Goal: Task Accomplishment & Management: Manage account settings

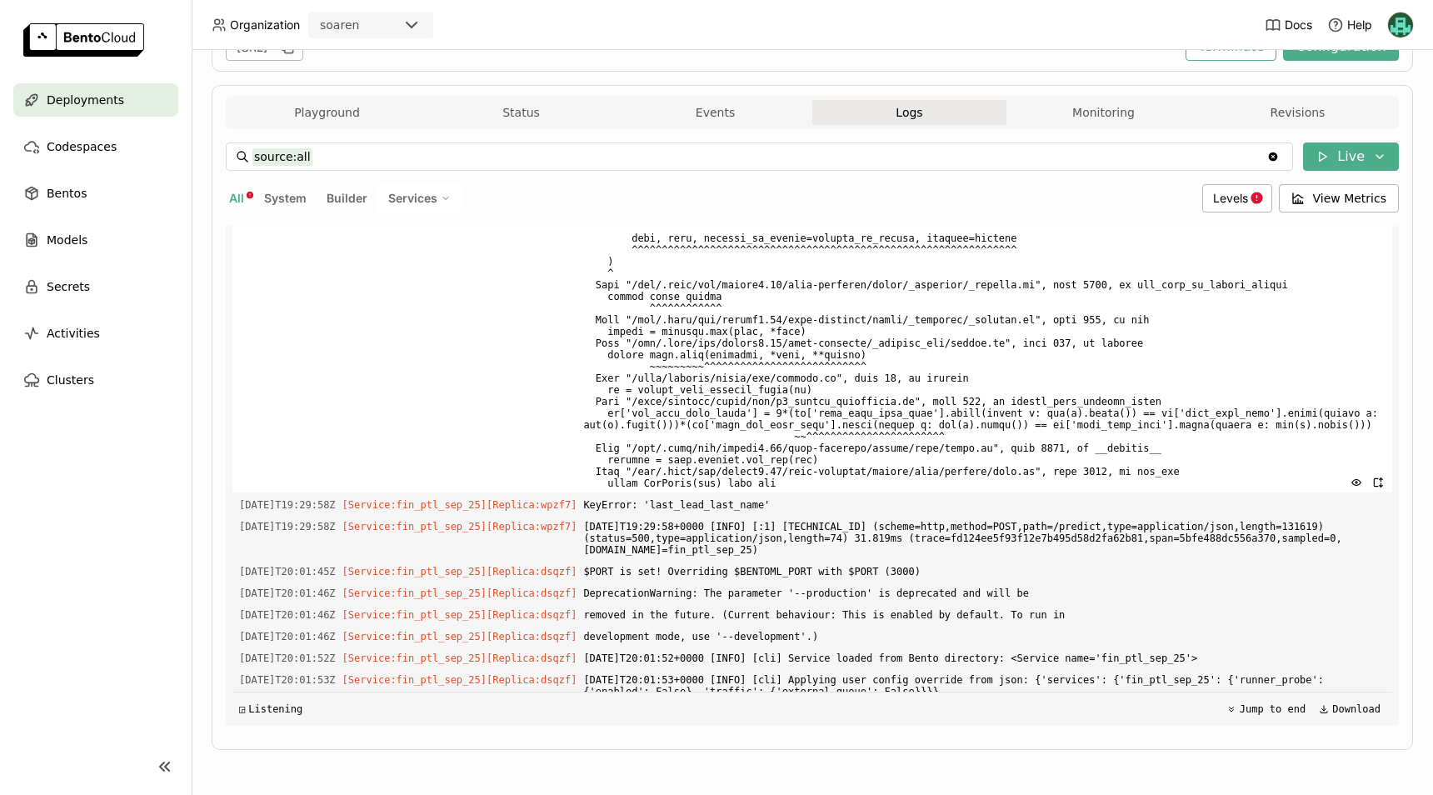
scroll to position [5994, 0]
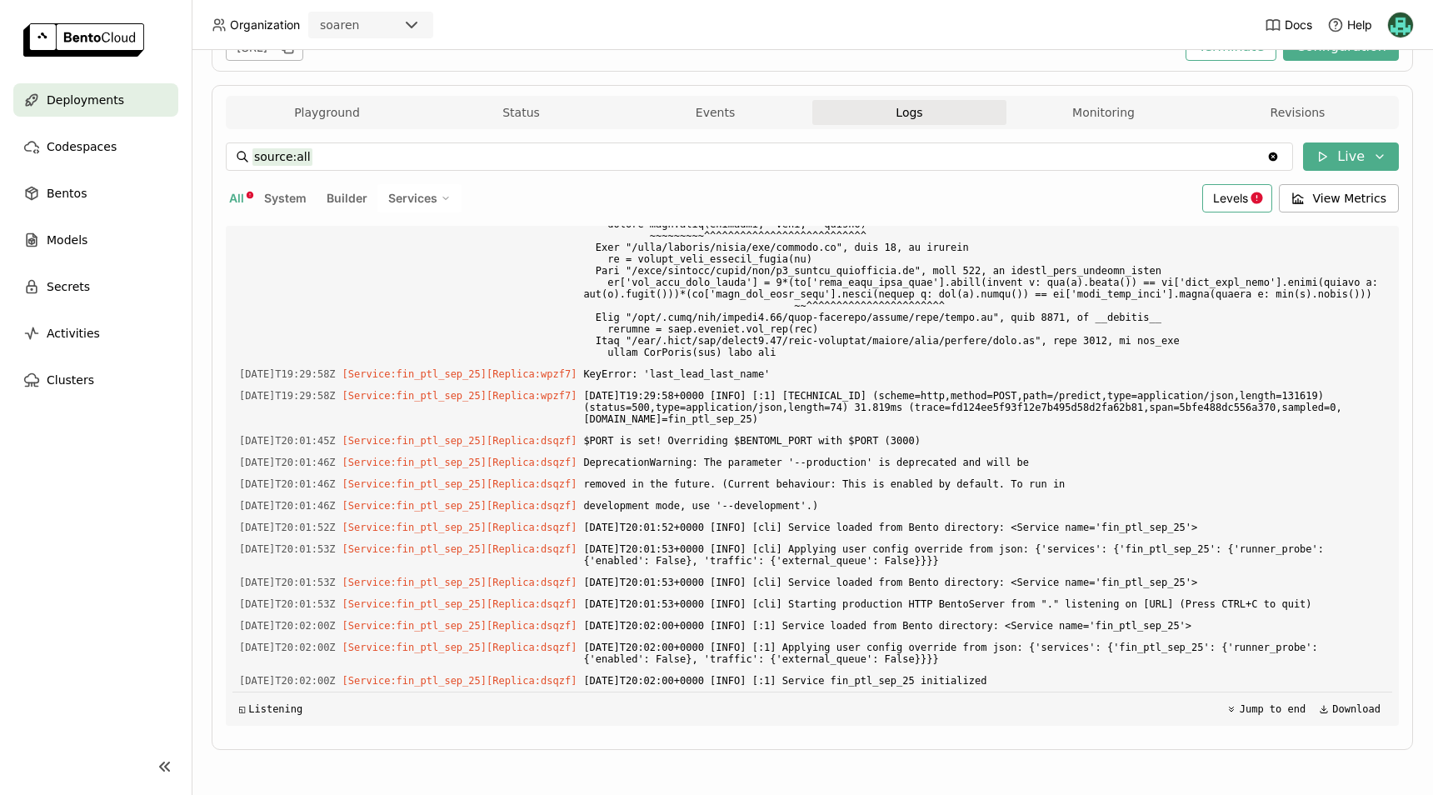
click at [1217, 203] on span "Levels" at bounding box center [1230, 198] width 35 height 14
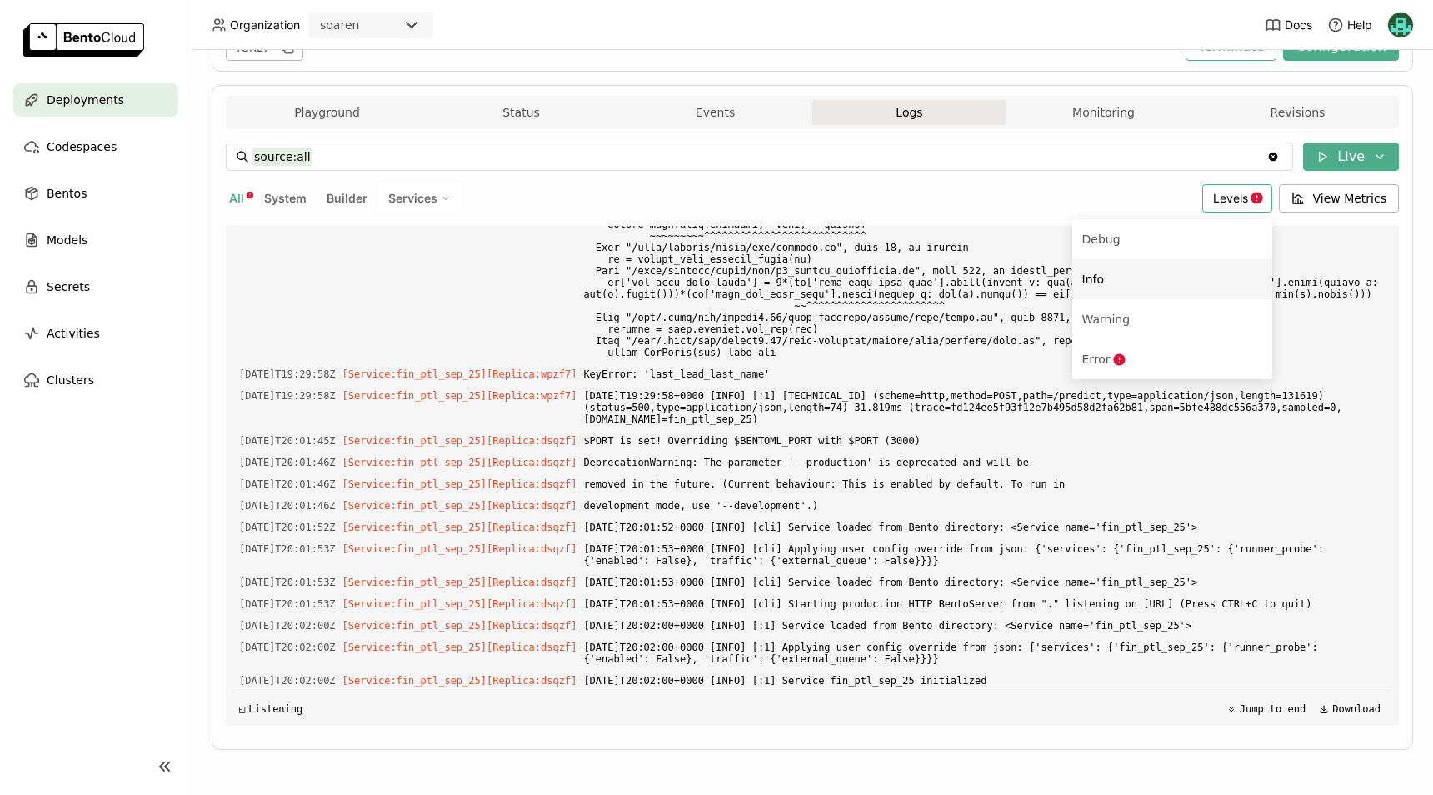
click at [130, 99] on div "Deployments" at bounding box center [95, 99] width 165 height 33
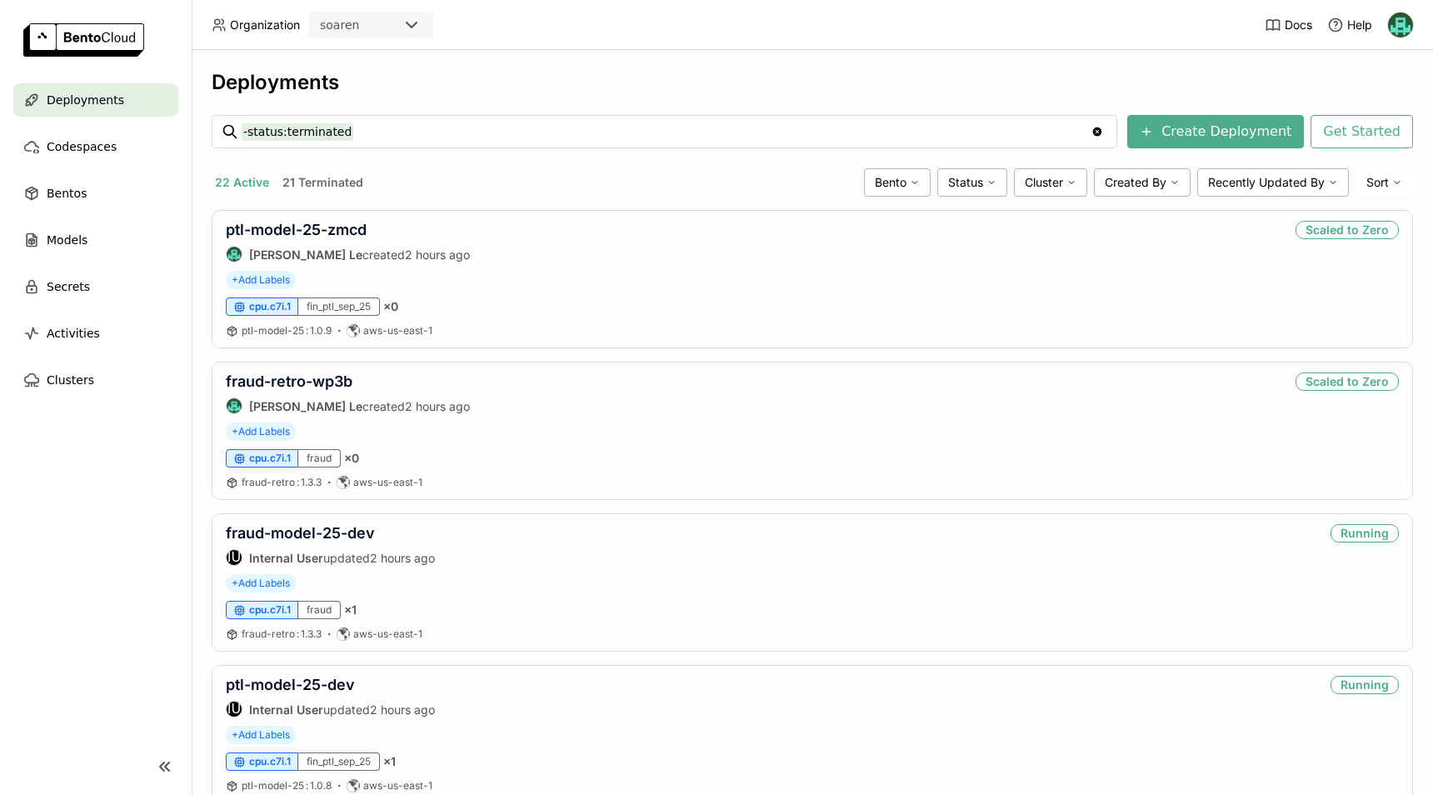
click at [129, 487] on nav "Deployments Codespaces Bentos Models Secrets Activities Clusters" at bounding box center [96, 400] width 192 height 635
click at [111, 593] on nav "Deployments Codespaces Bentos Models Secrets Activities Clusters" at bounding box center [96, 400] width 192 height 635
click at [161, 487] on nav "Deployments Codespaces Bentos Models Secrets Activities Clusters" at bounding box center [96, 400] width 192 height 635
click at [166, 605] on nav "Deployments Codespaces Bentos Models Secrets Activities Clusters" at bounding box center [96, 400] width 192 height 635
click at [347, 235] on link "ptl-model-25-zmcd" at bounding box center [296, 229] width 141 height 17
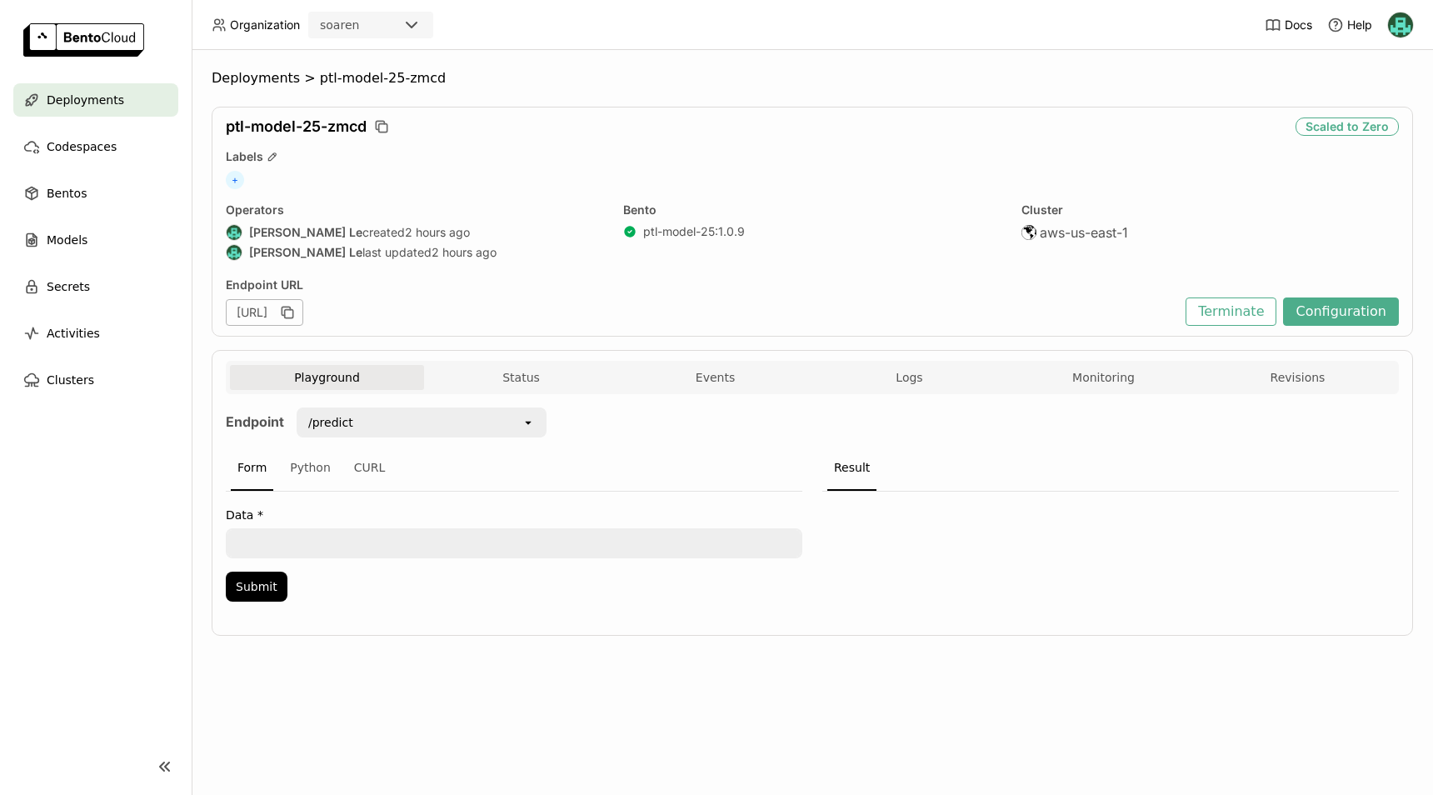
click at [102, 108] on span "Deployments" at bounding box center [85, 100] width 77 height 20
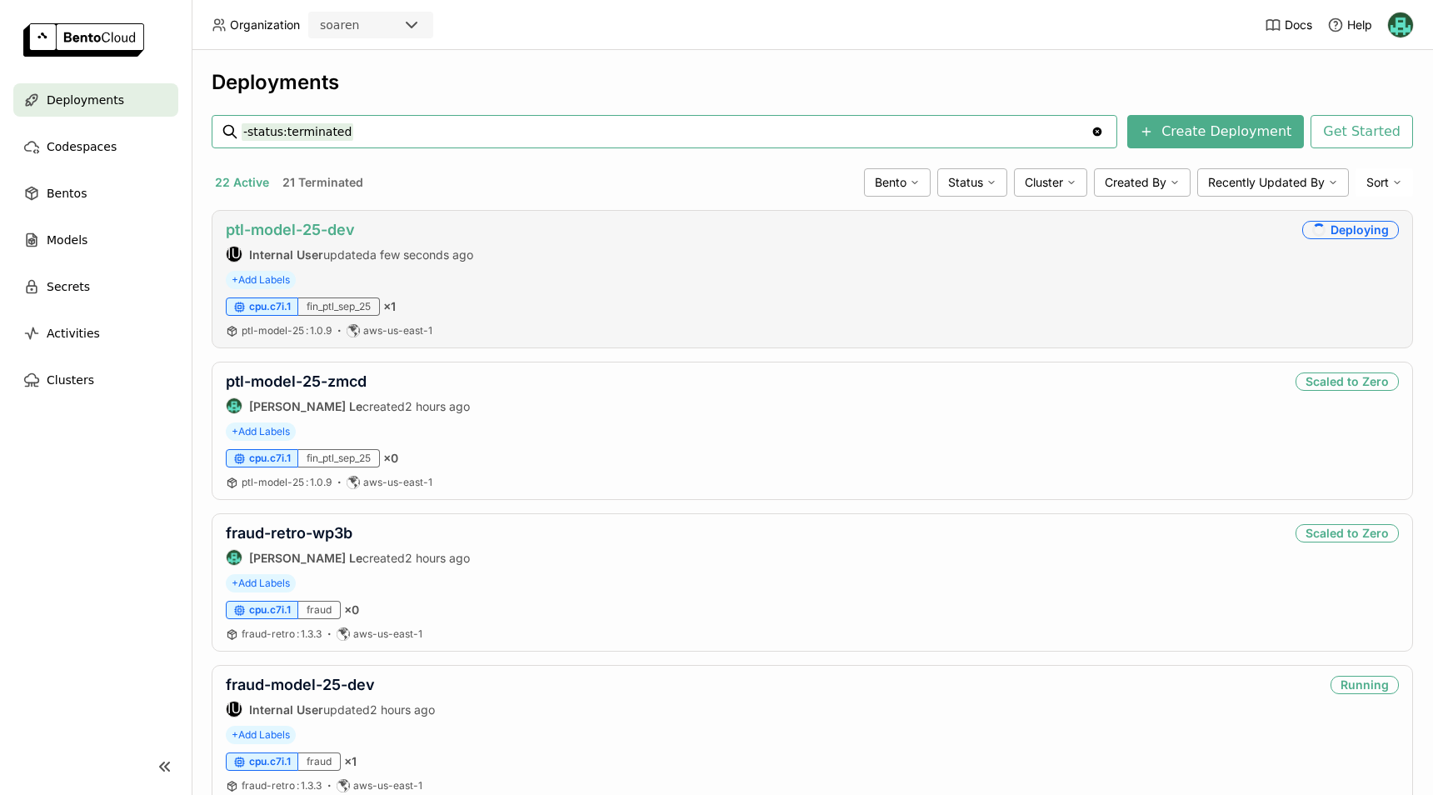
click at [316, 231] on link "ptl-model-25-dev" at bounding box center [290, 229] width 129 height 17
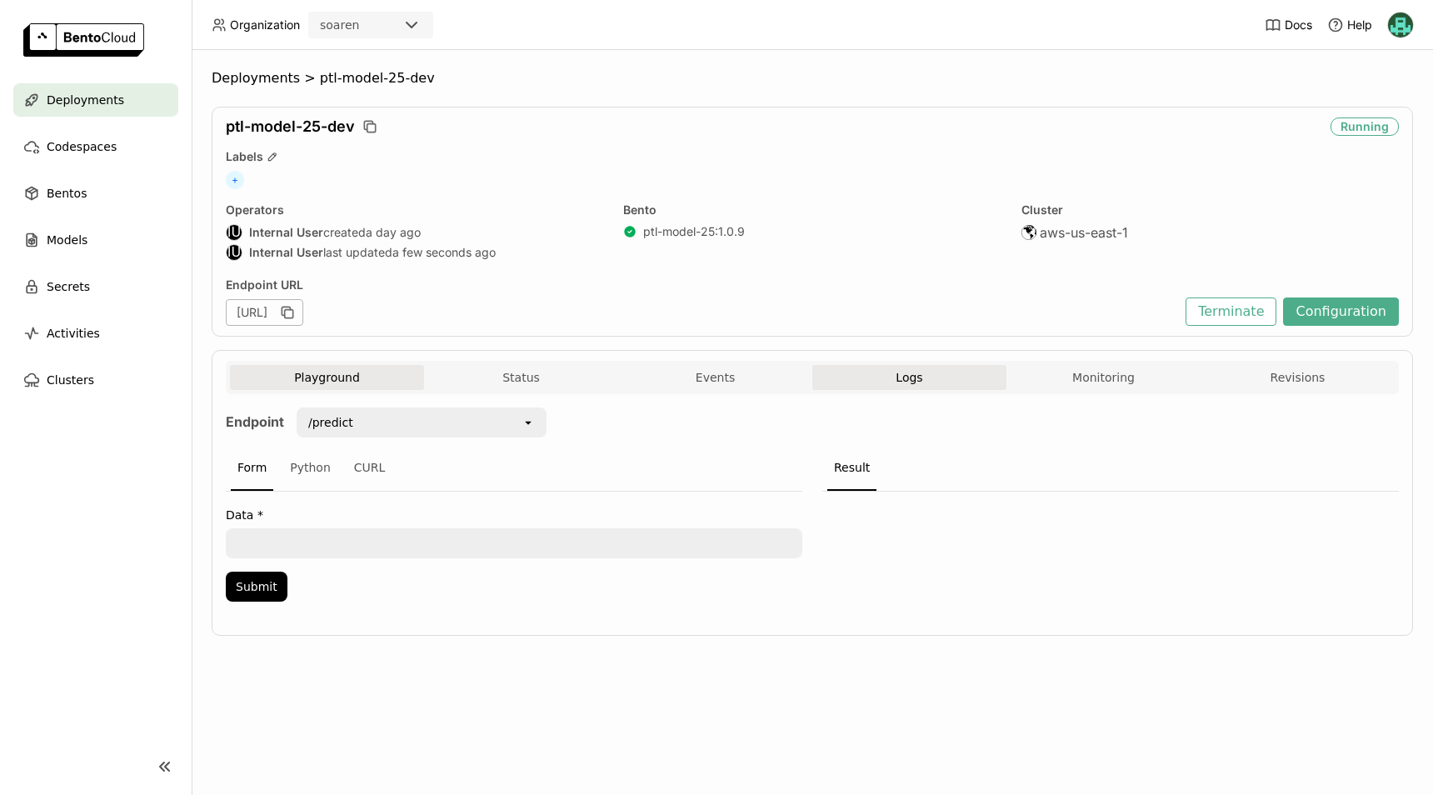
click at [927, 377] on button "Logs" at bounding box center [909, 377] width 194 height 25
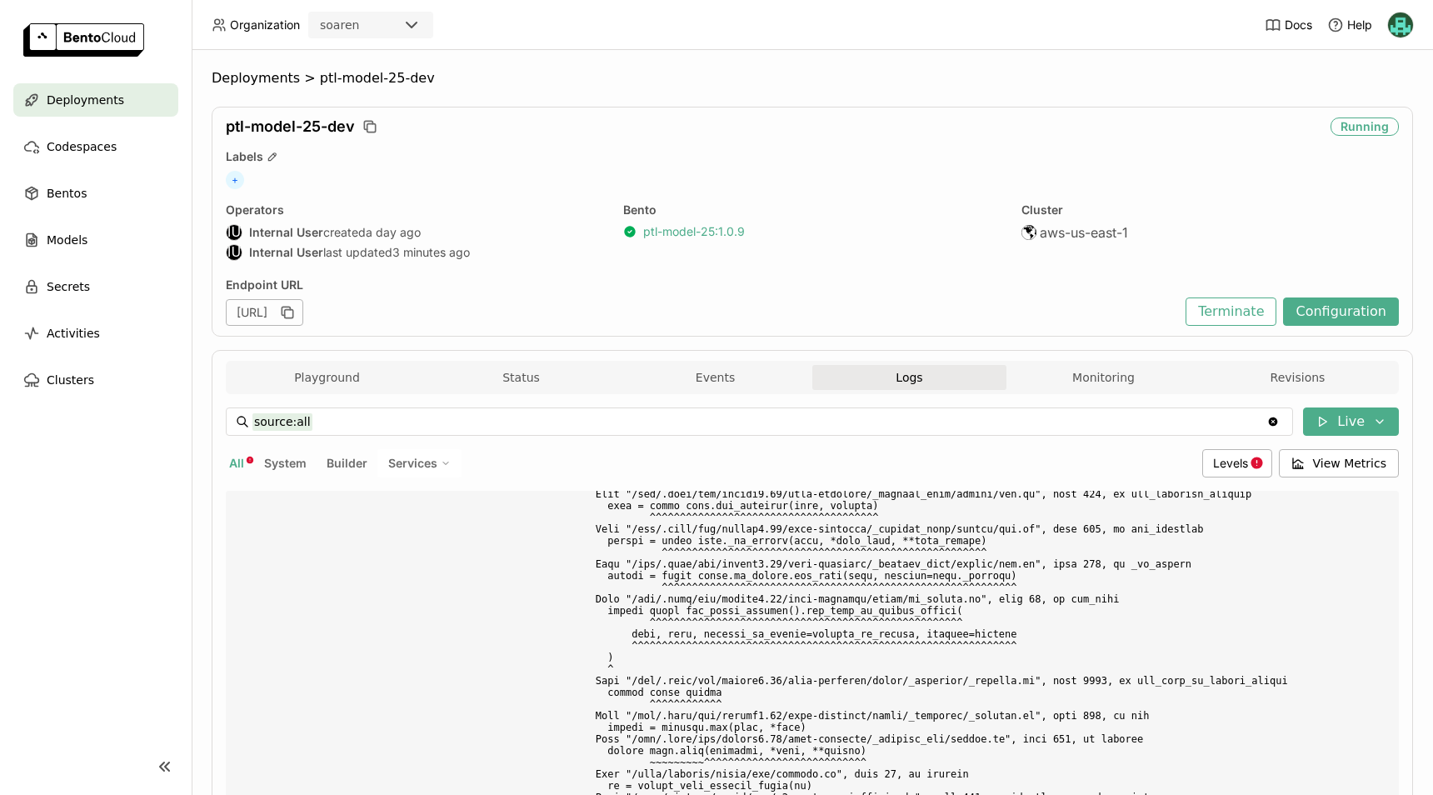
click at [694, 228] on link "ptl-model-25 : 1.0.9" at bounding box center [694, 231] width 102 height 15
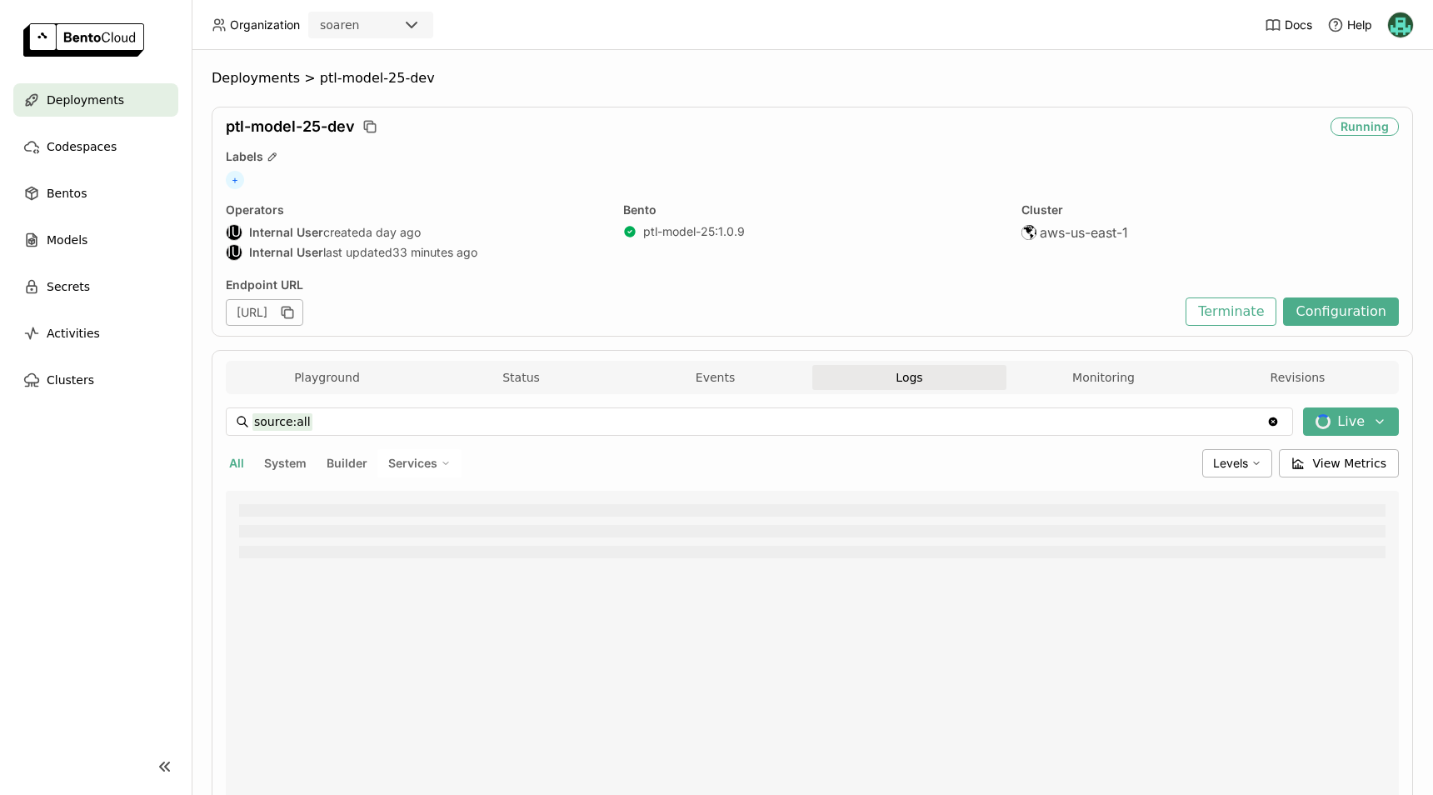
click at [92, 87] on div "Deployments" at bounding box center [95, 99] width 165 height 33
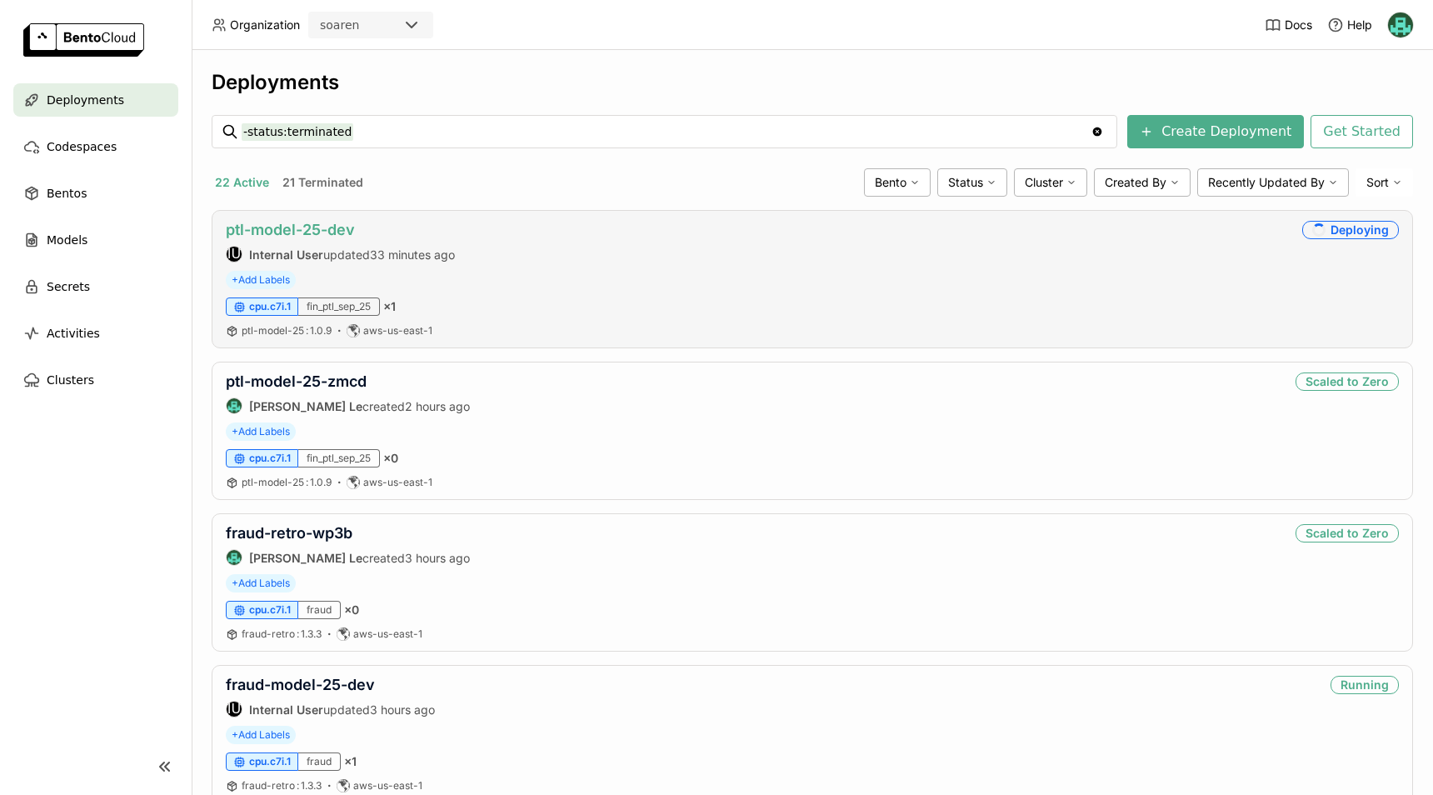
click at [273, 227] on link "ptl-model-25-dev" at bounding box center [290, 229] width 129 height 17
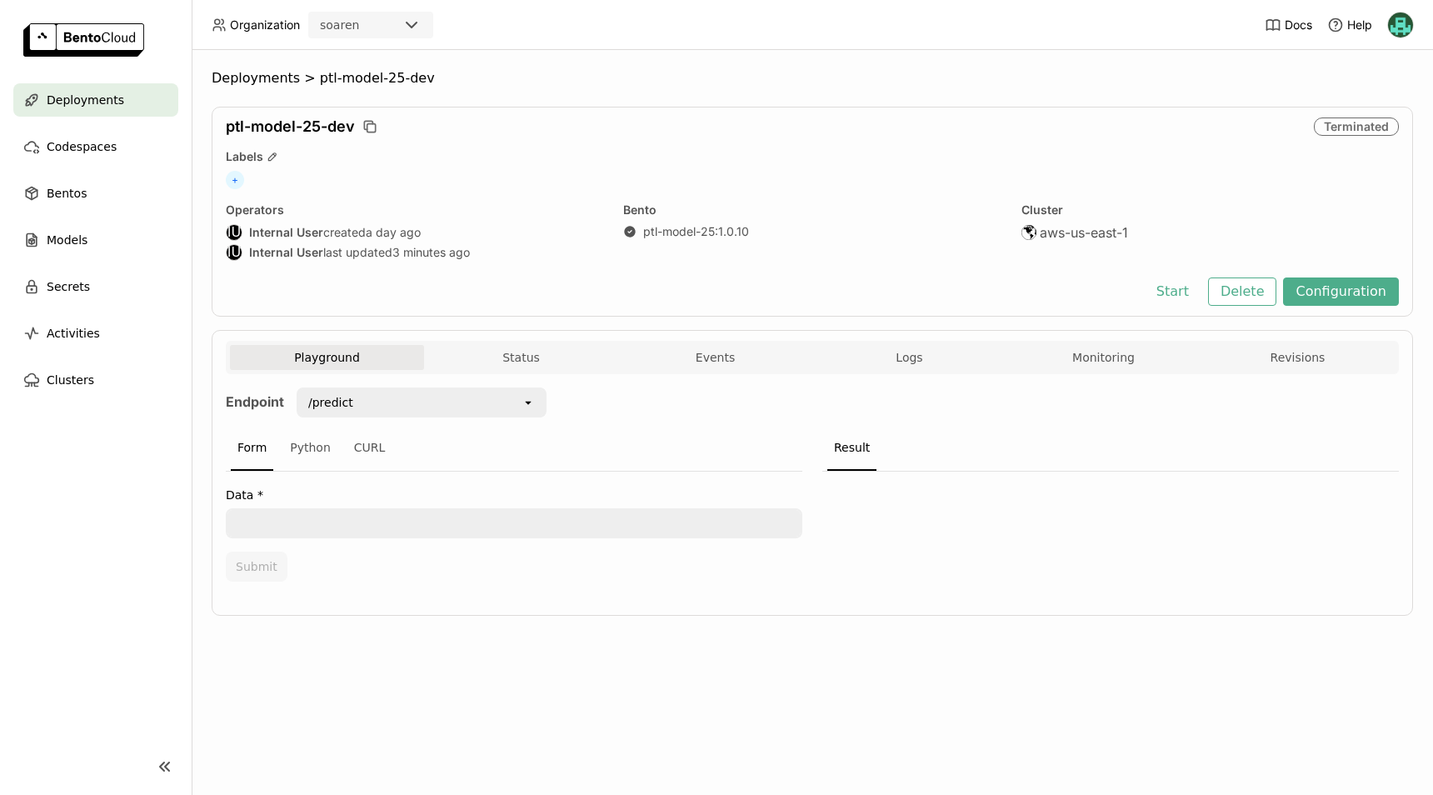
click at [687, 196] on div "ptl-model-25-dev Terminated Labels + Operators IU Internal User created a day a…" at bounding box center [813, 212] width 1202 height 210
click at [94, 201] on div "Bentos" at bounding box center [95, 193] width 165 height 33
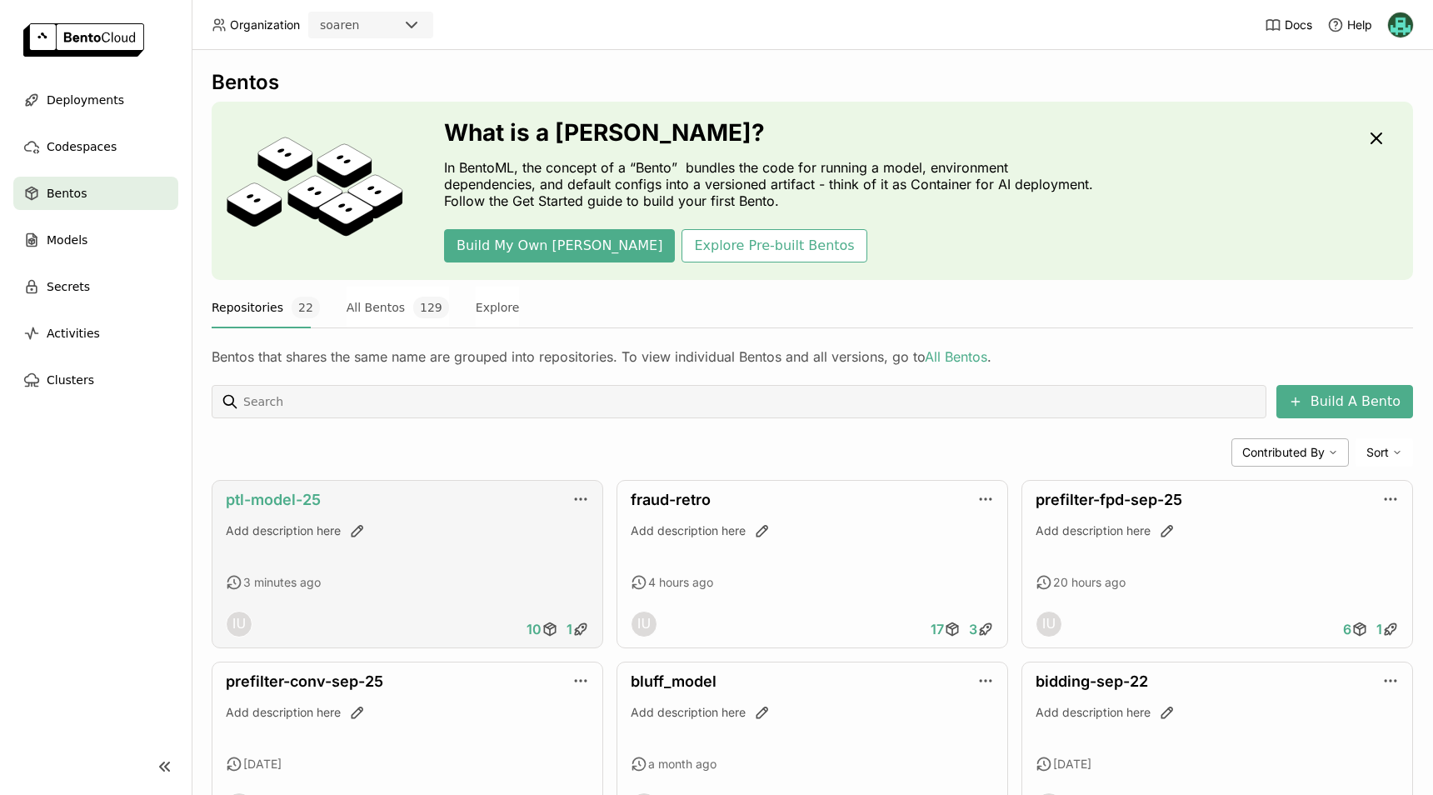
click at [264, 496] on link "ptl-model-25" at bounding box center [273, 499] width 95 height 17
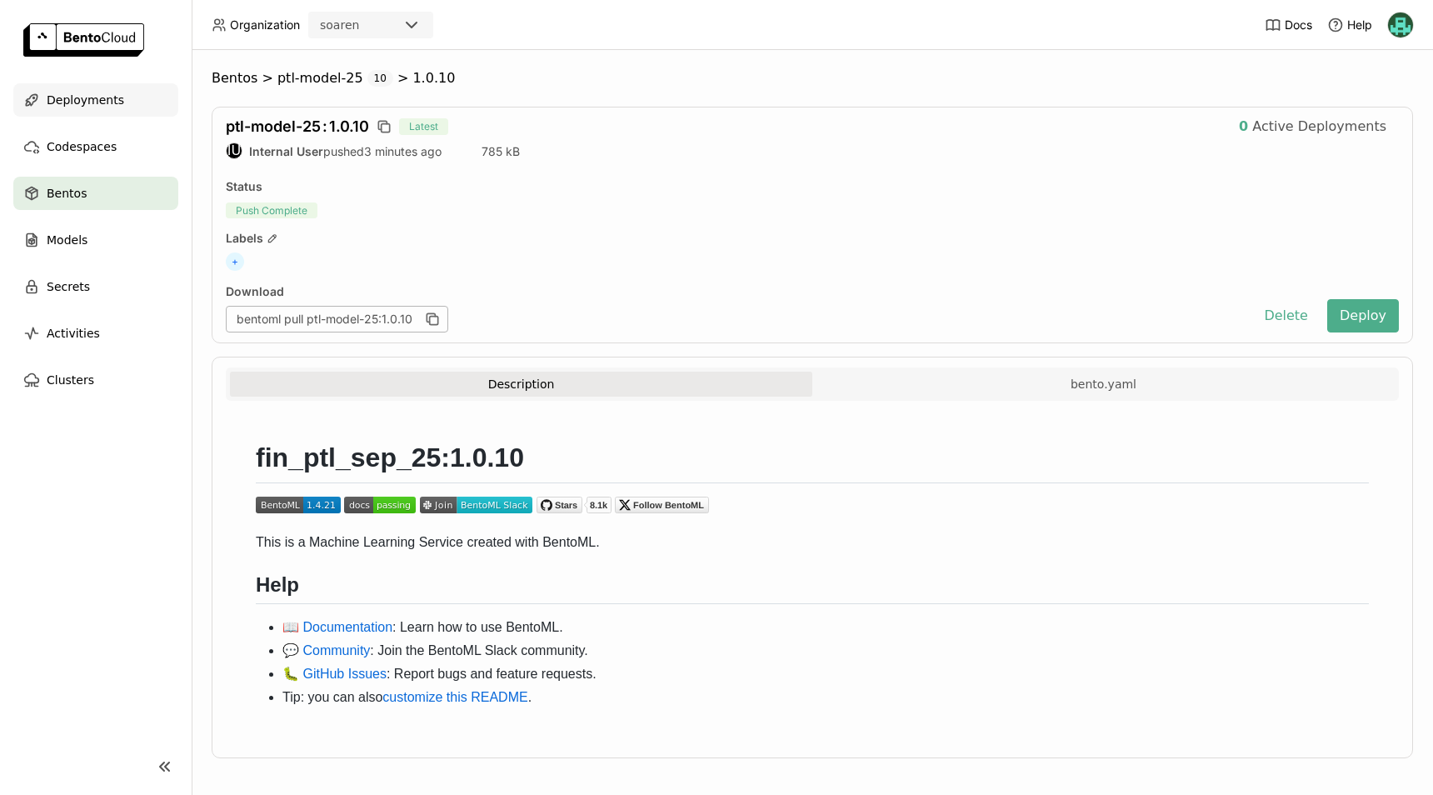
click at [89, 109] on span "Deployments" at bounding box center [85, 100] width 77 height 20
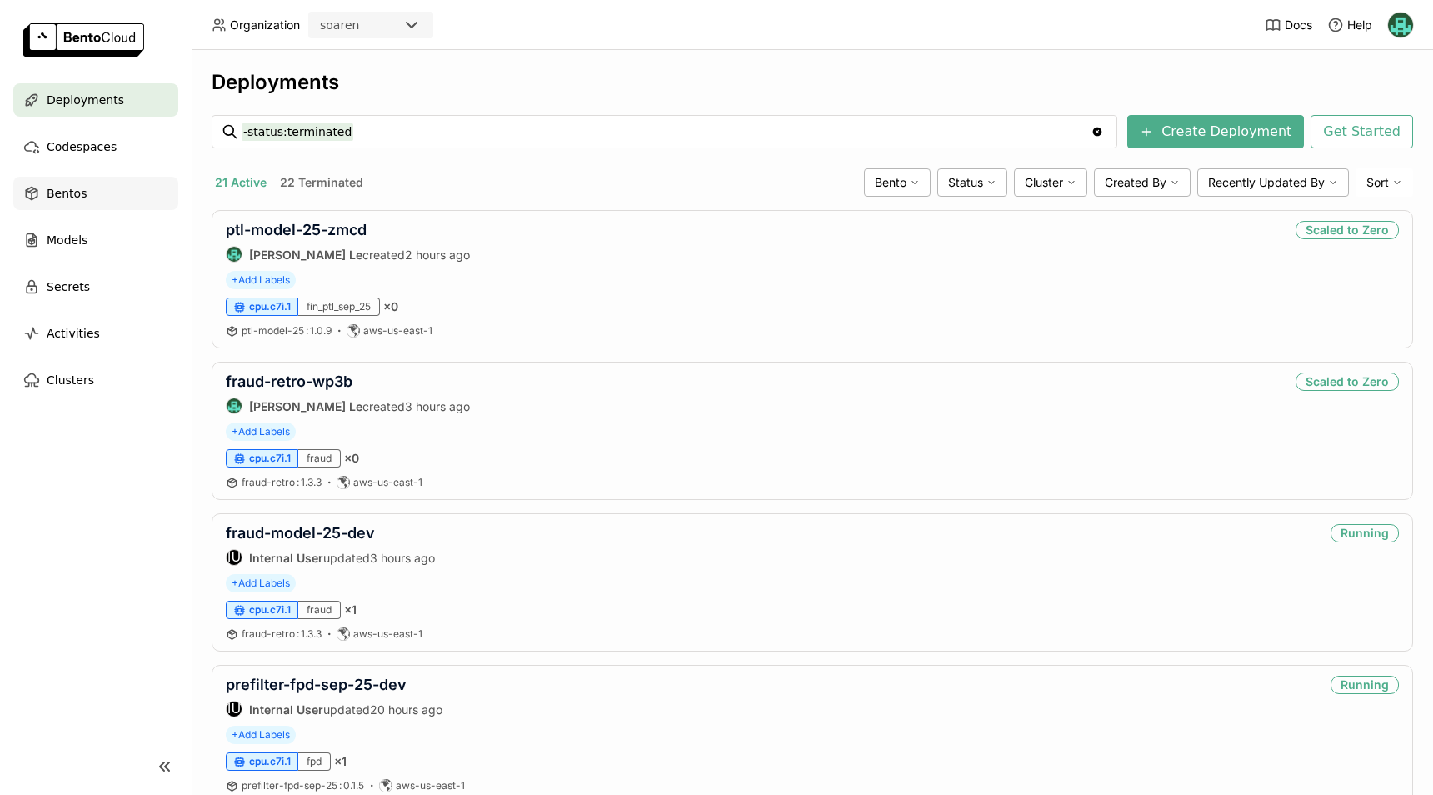
click at [63, 194] on span "Bentos" at bounding box center [67, 193] width 40 height 20
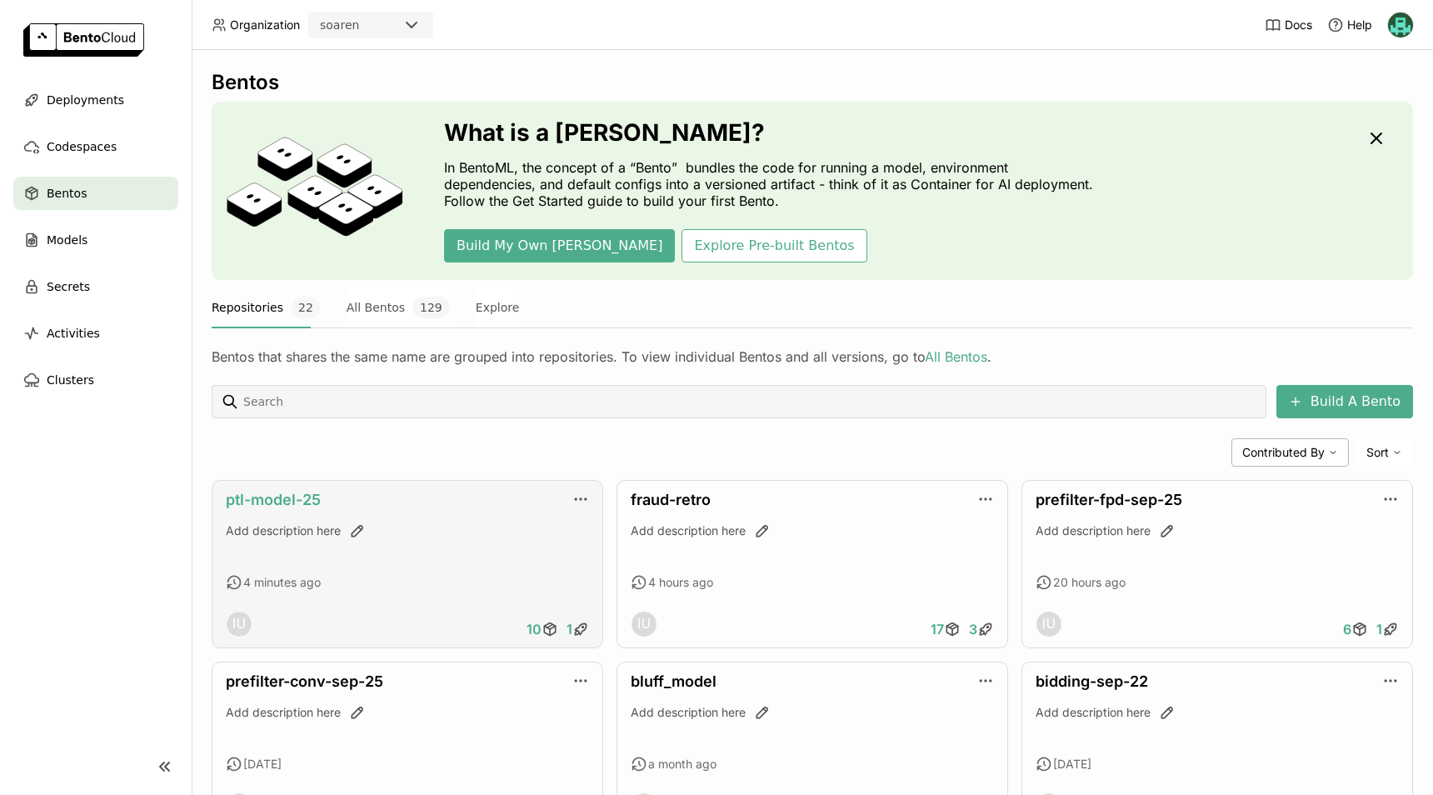
click at [289, 503] on link "ptl-model-25" at bounding box center [273, 499] width 95 height 17
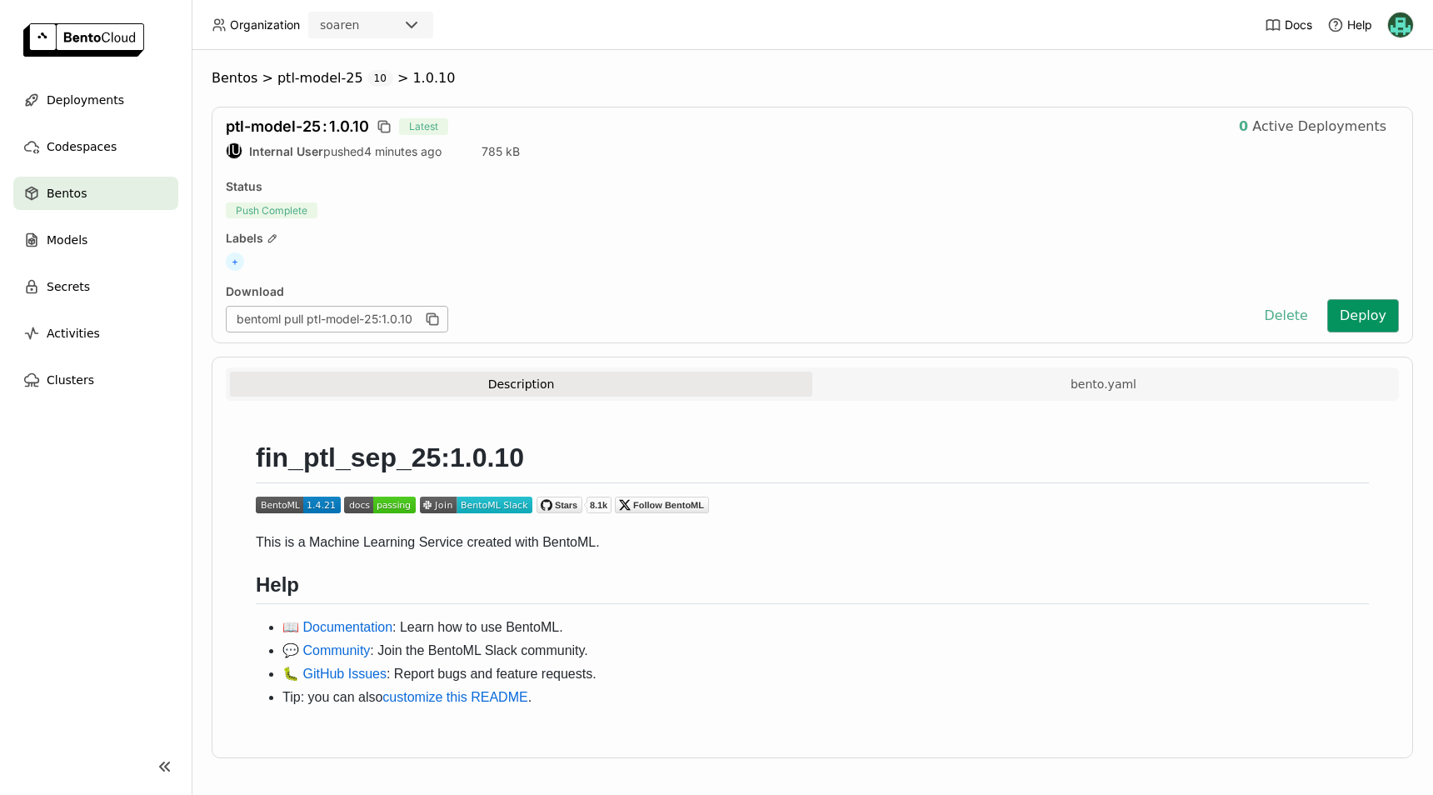
click at [1342, 318] on button "Deploy" at bounding box center [1363, 315] width 72 height 33
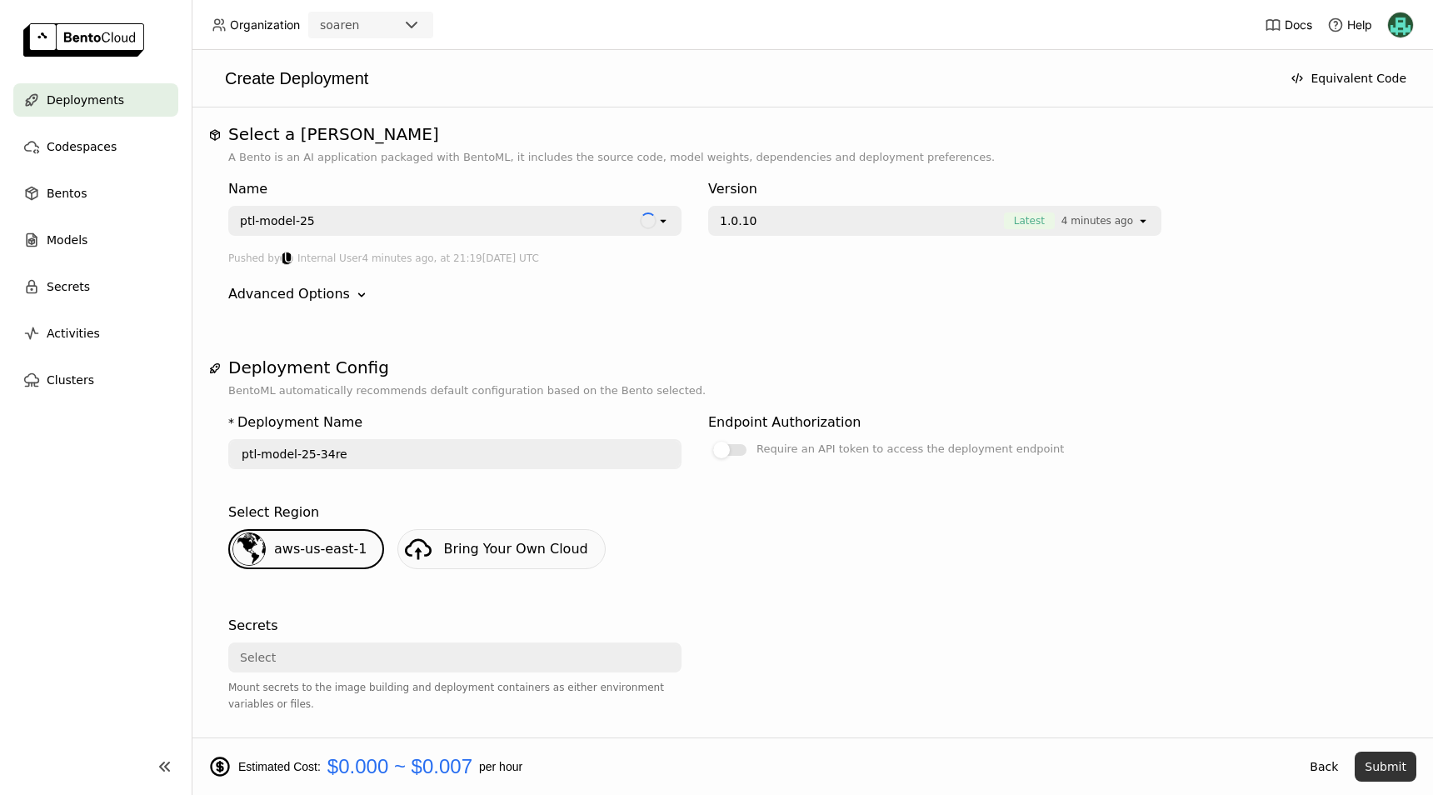
click at [1397, 767] on button "Submit" at bounding box center [1386, 767] width 62 height 30
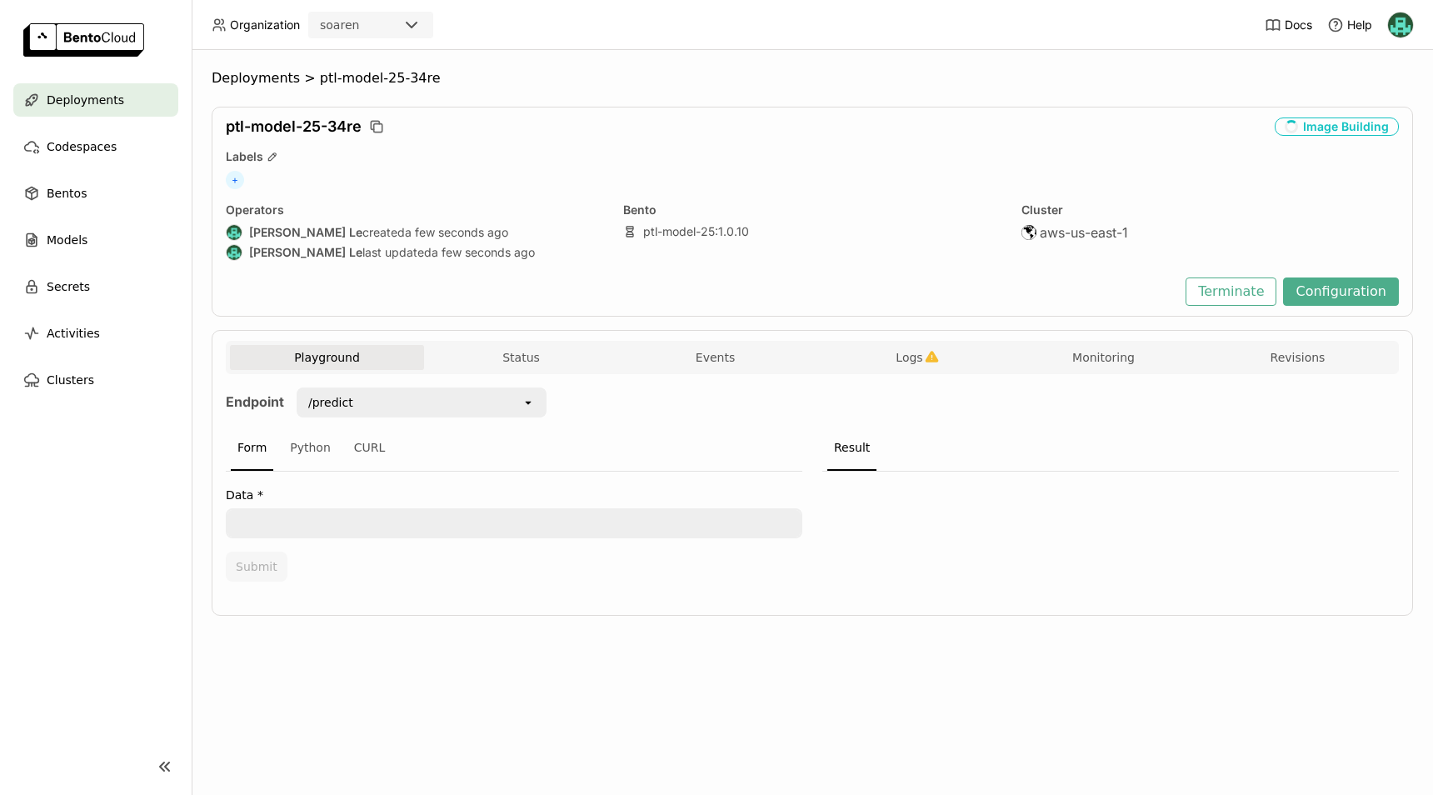
click at [77, 94] on span "Deployments" at bounding box center [85, 100] width 77 height 20
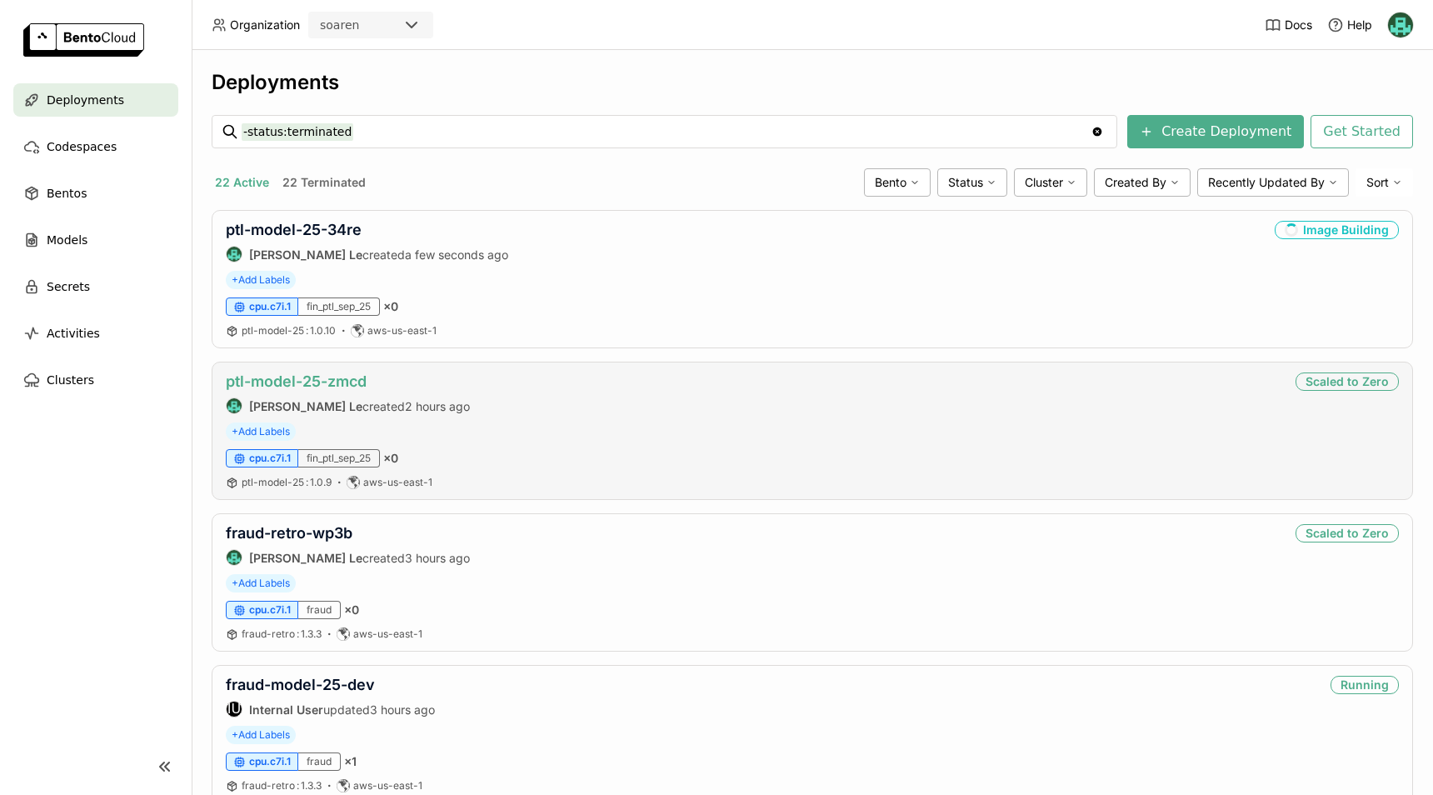
click at [316, 386] on link "ptl-model-25-zmcd" at bounding box center [296, 380] width 141 height 17
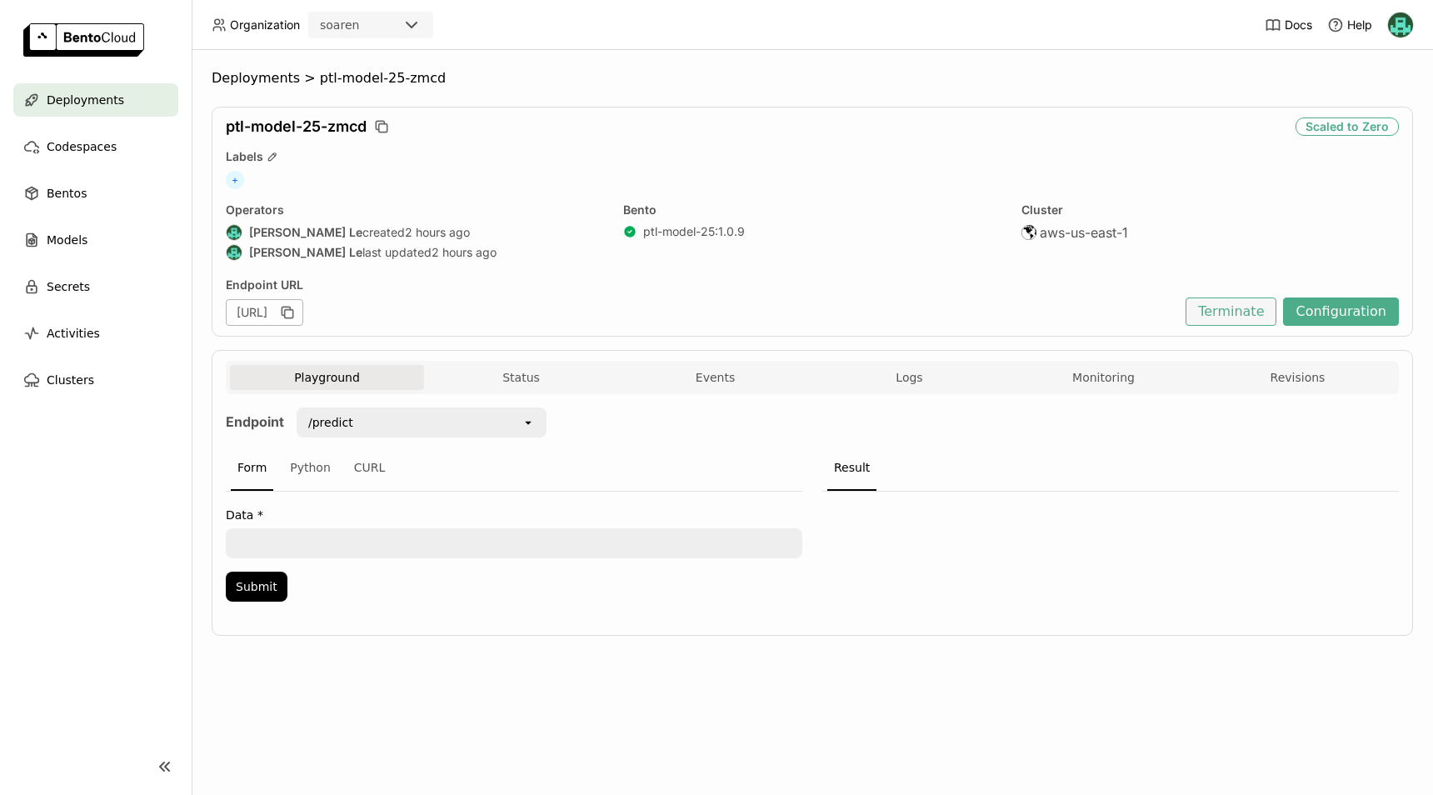
click at [1259, 312] on button "Terminate" at bounding box center [1231, 311] width 91 height 28
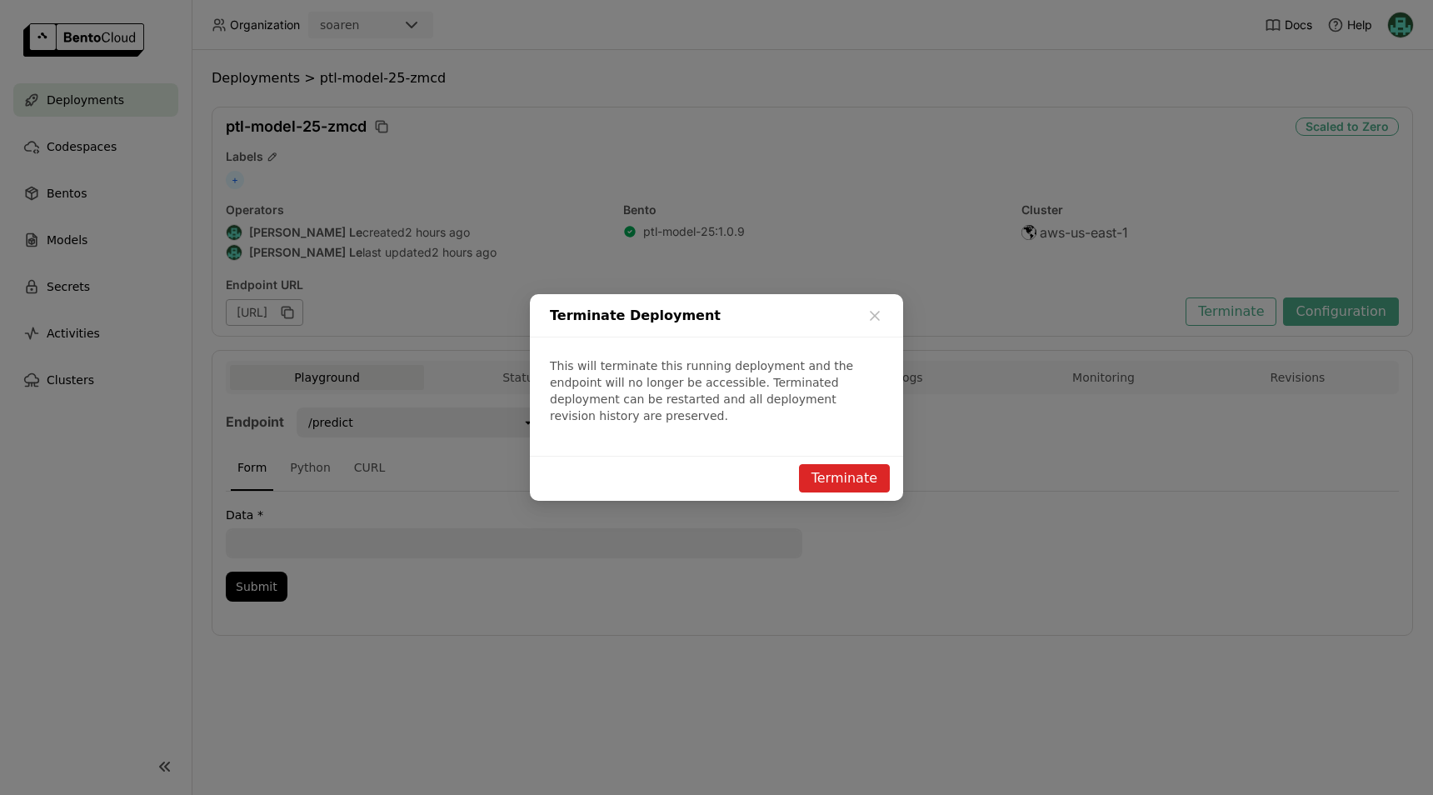
click at [854, 464] on button "Terminate" at bounding box center [844, 478] width 91 height 28
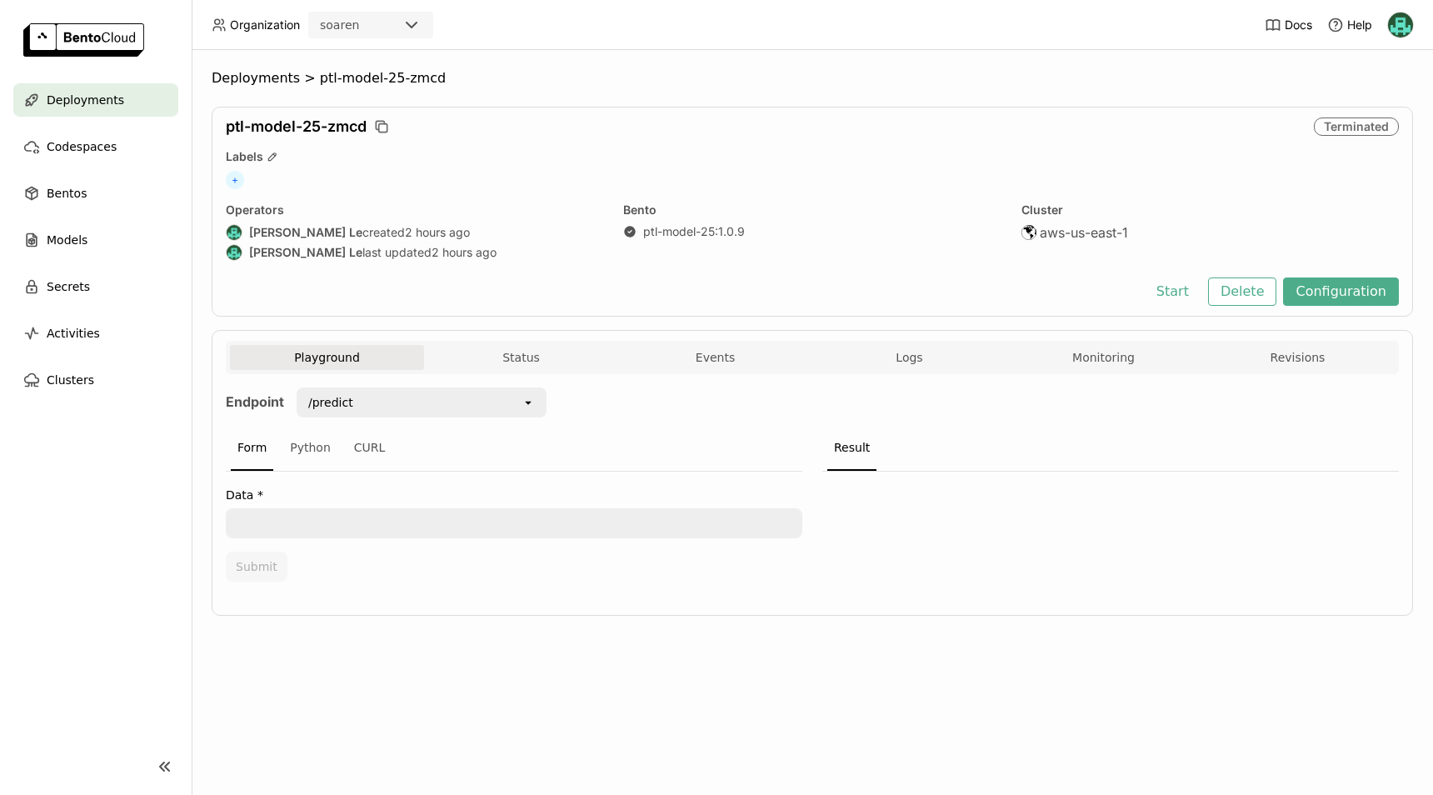
click at [92, 103] on span "Deployments" at bounding box center [85, 100] width 77 height 20
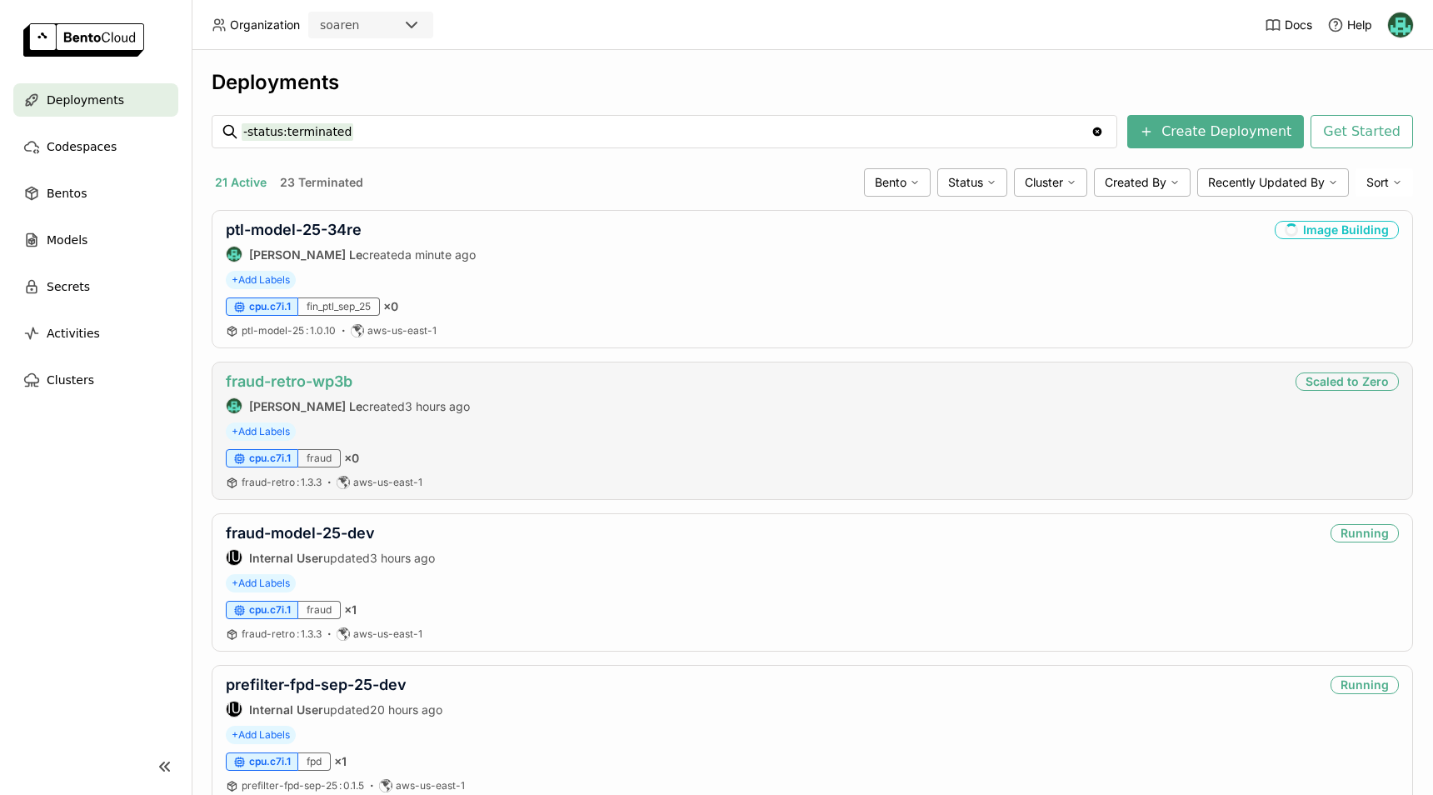
click at [332, 374] on link "fraud-retro-wp3b" at bounding box center [289, 380] width 127 height 17
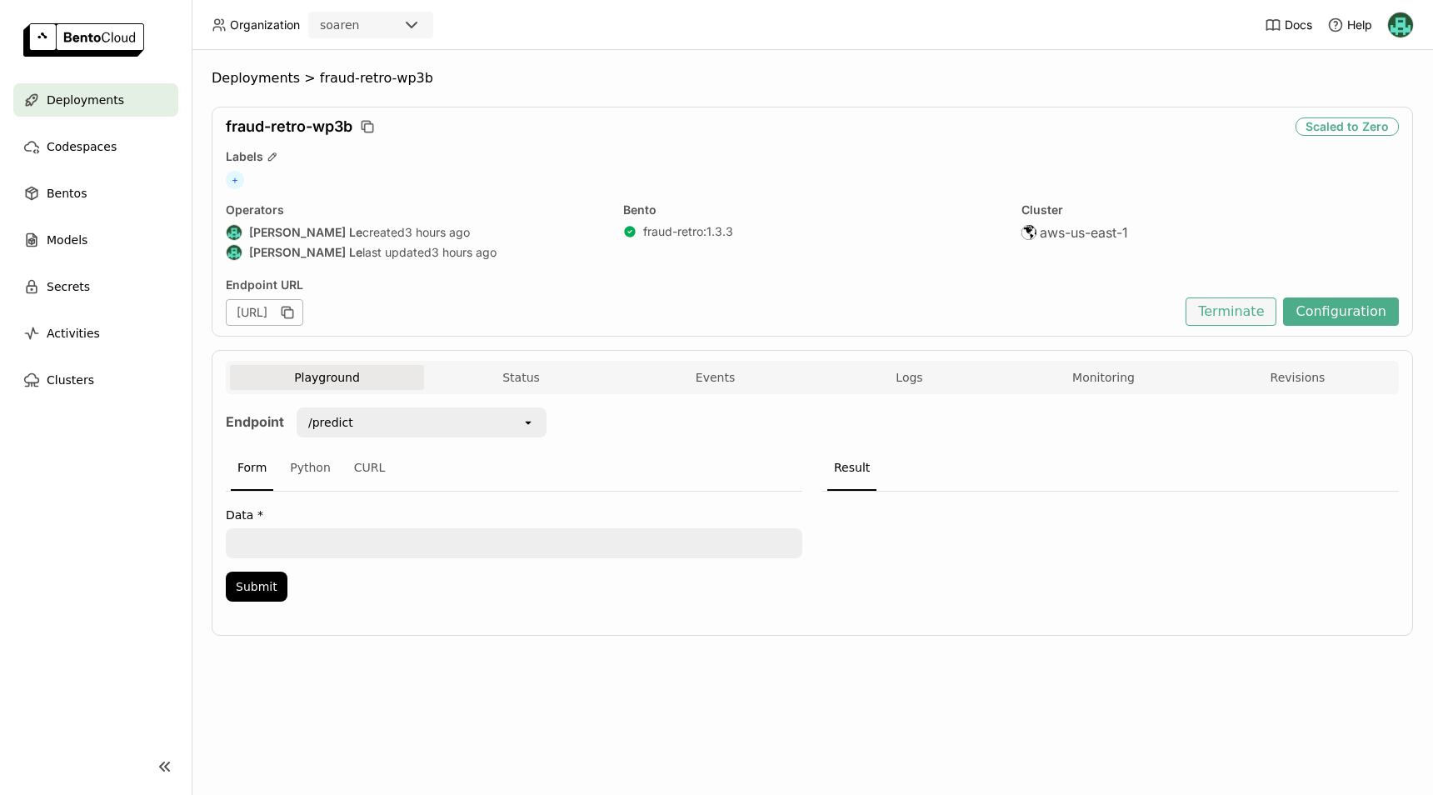
click at [1246, 313] on button "Terminate" at bounding box center [1231, 311] width 91 height 28
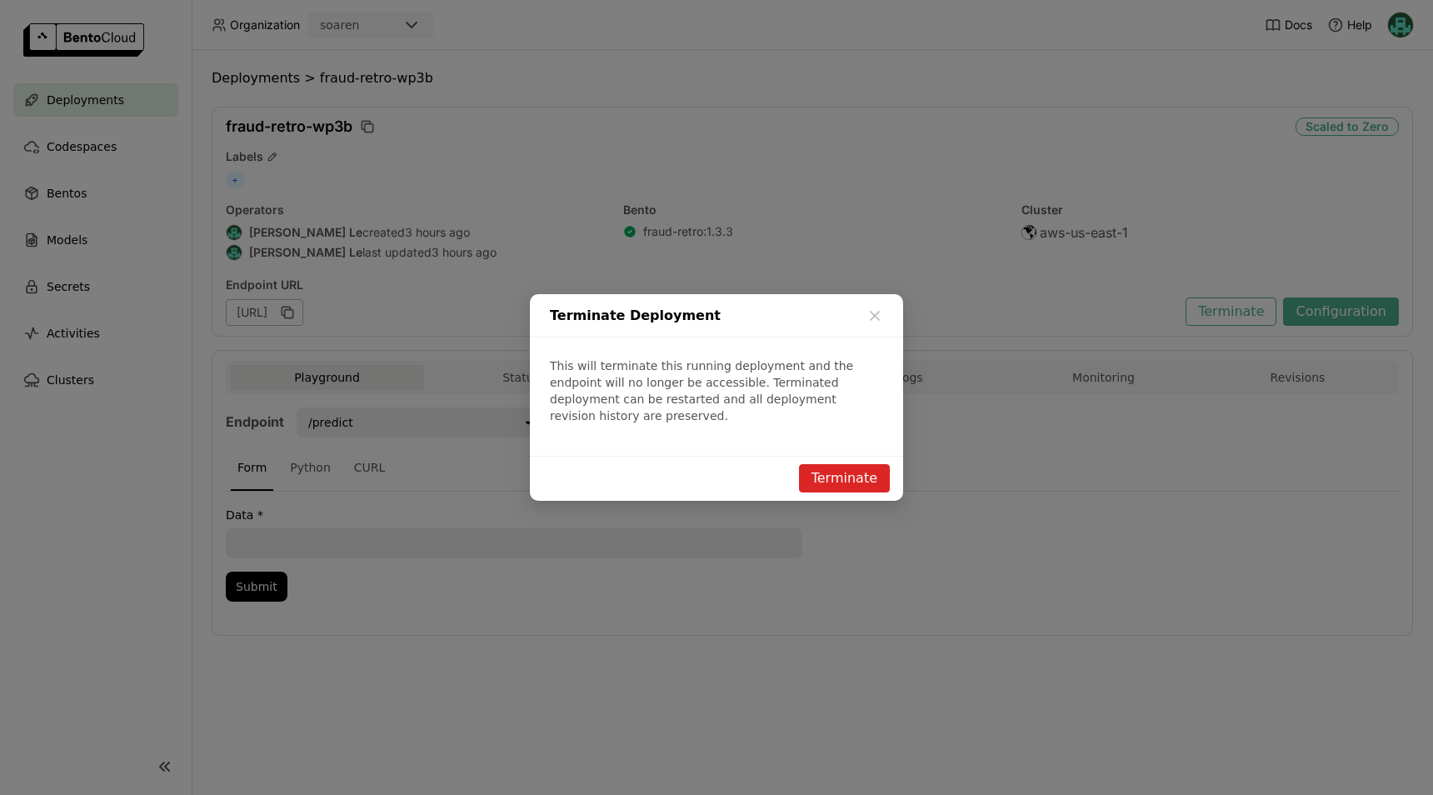
click at [853, 464] on button "Terminate" at bounding box center [844, 478] width 91 height 28
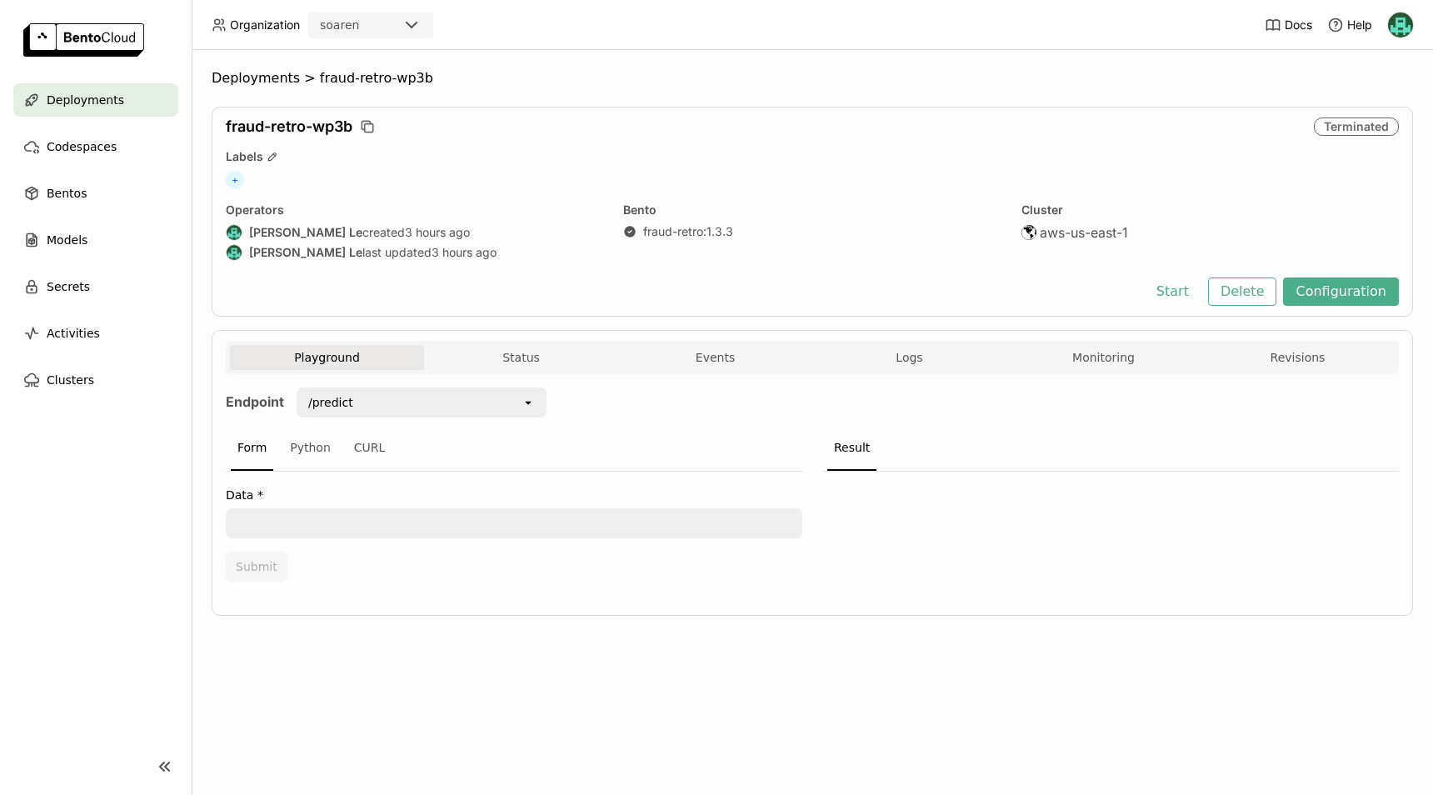
click at [82, 101] on span "Deployments" at bounding box center [85, 100] width 77 height 20
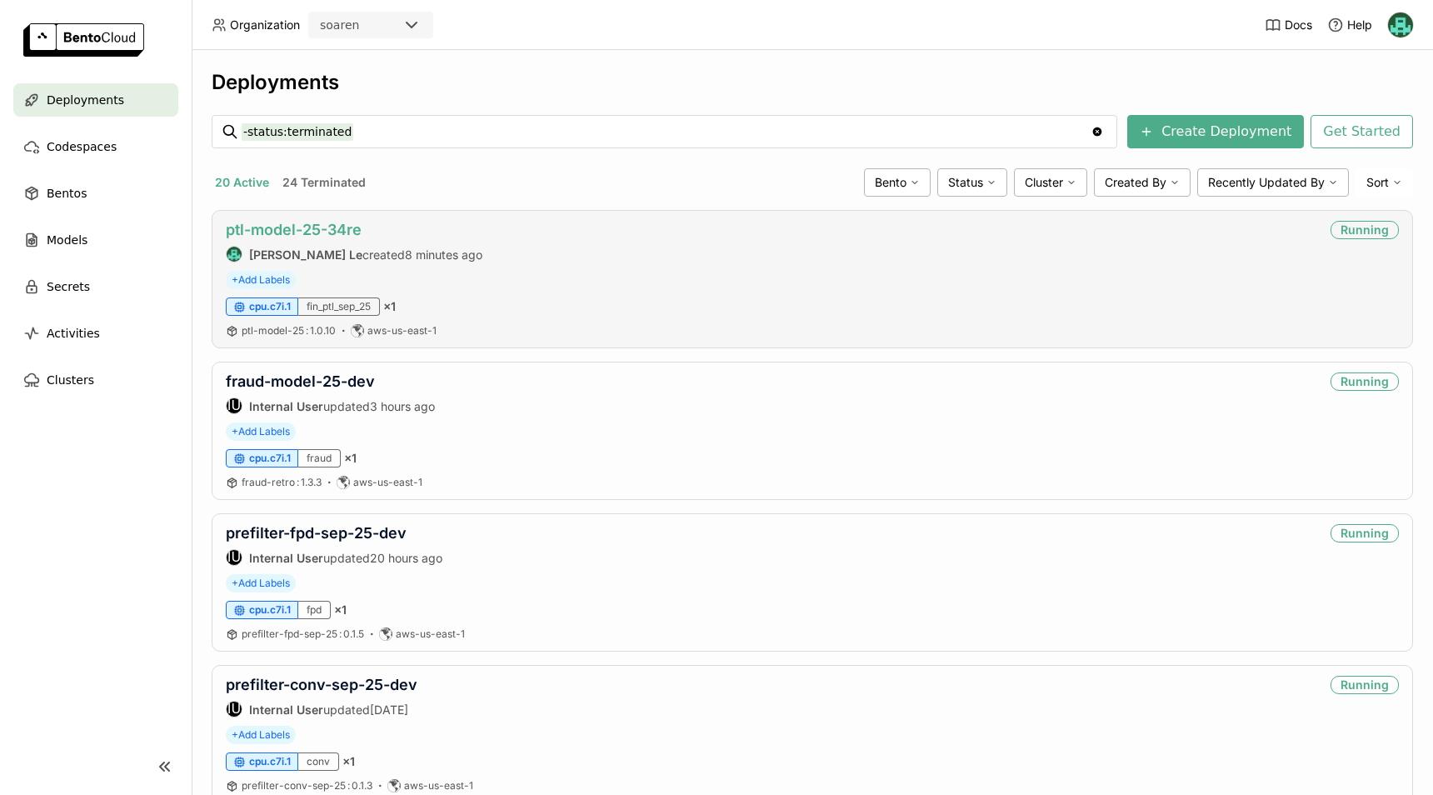
click at [318, 227] on link "ptl-model-25-34re" at bounding box center [294, 229] width 136 height 17
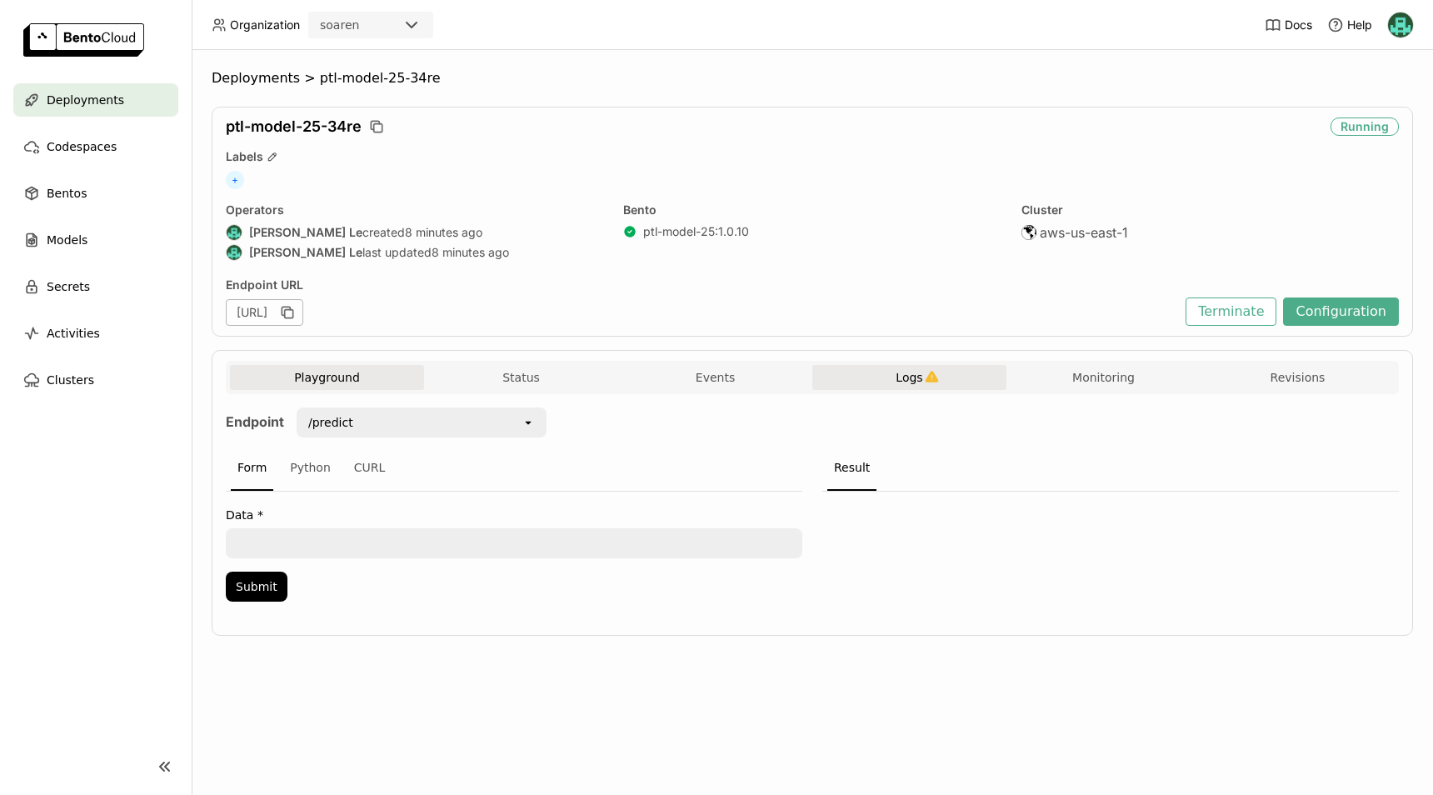
click at [922, 376] on span "Logs" at bounding box center [909, 377] width 27 height 15
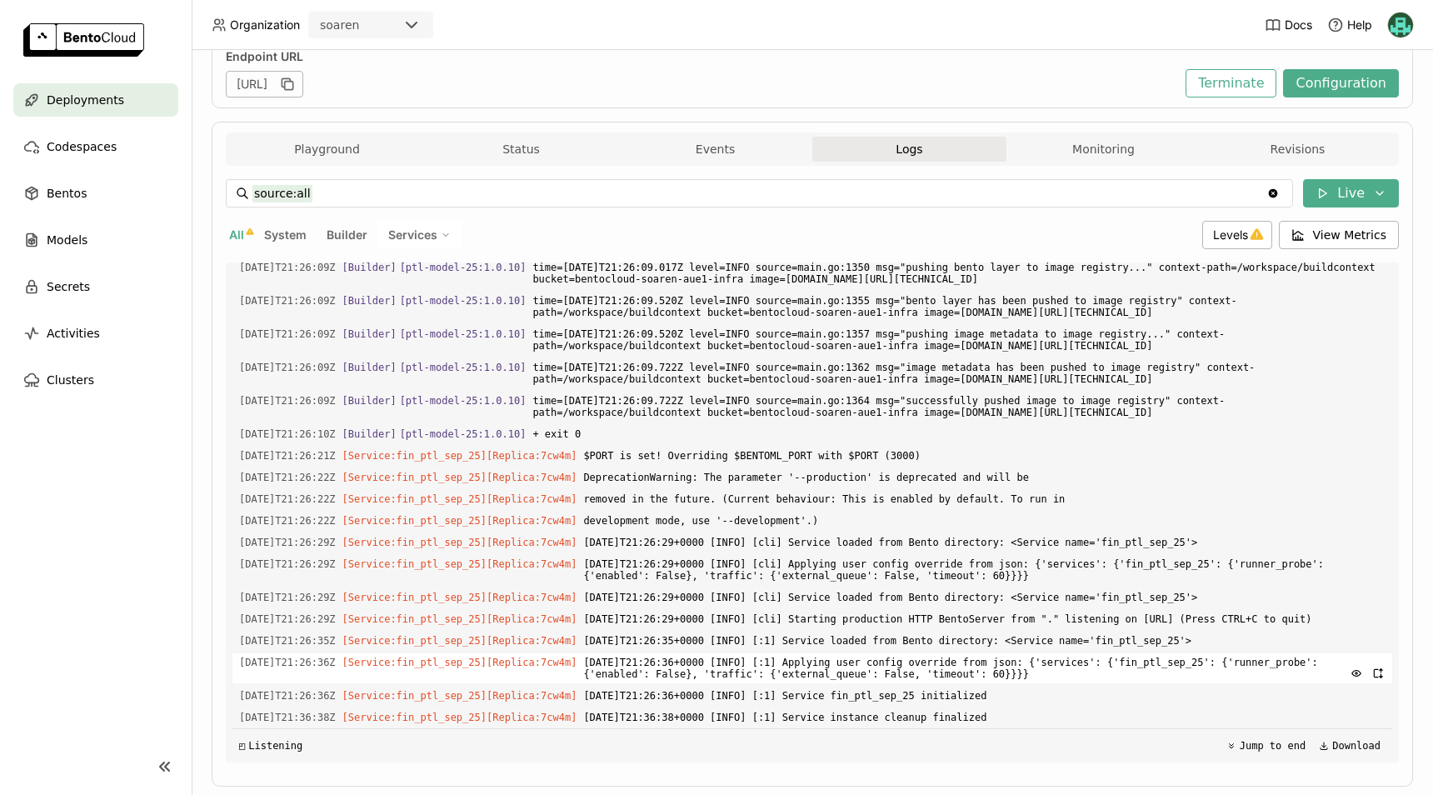
scroll to position [265, 0]
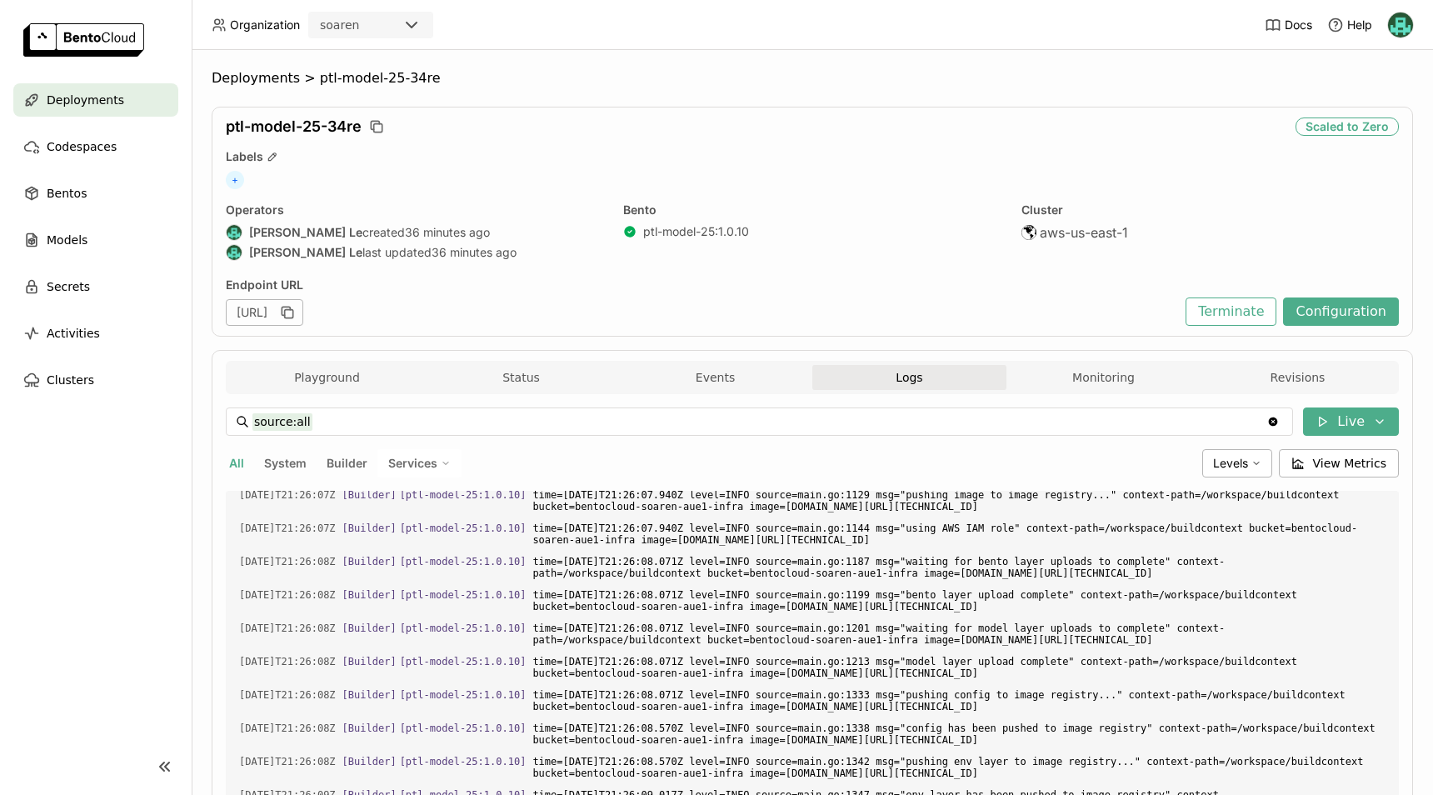
scroll to position [4711, 0]
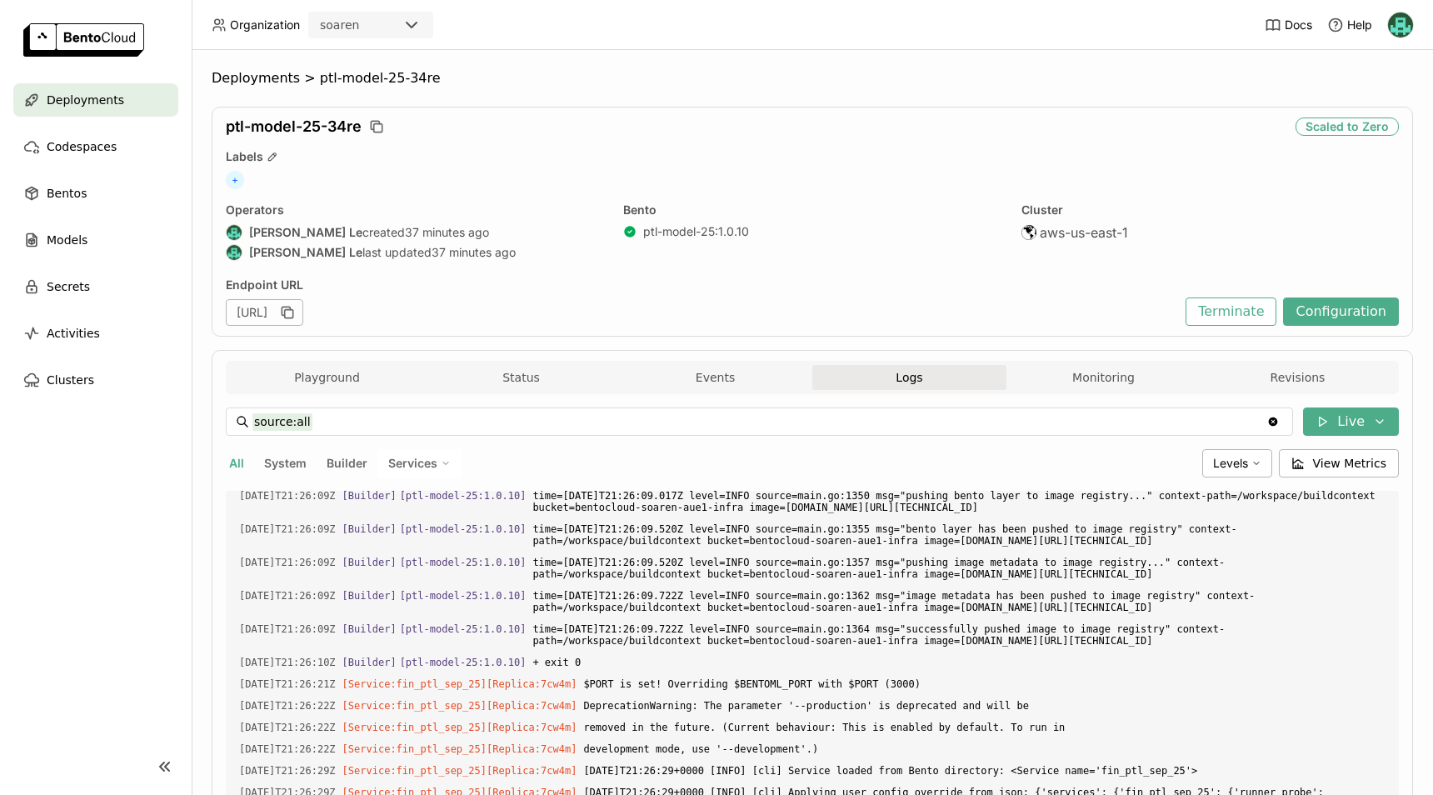
click at [109, 111] on div "Deployments" at bounding box center [95, 99] width 165 height 33
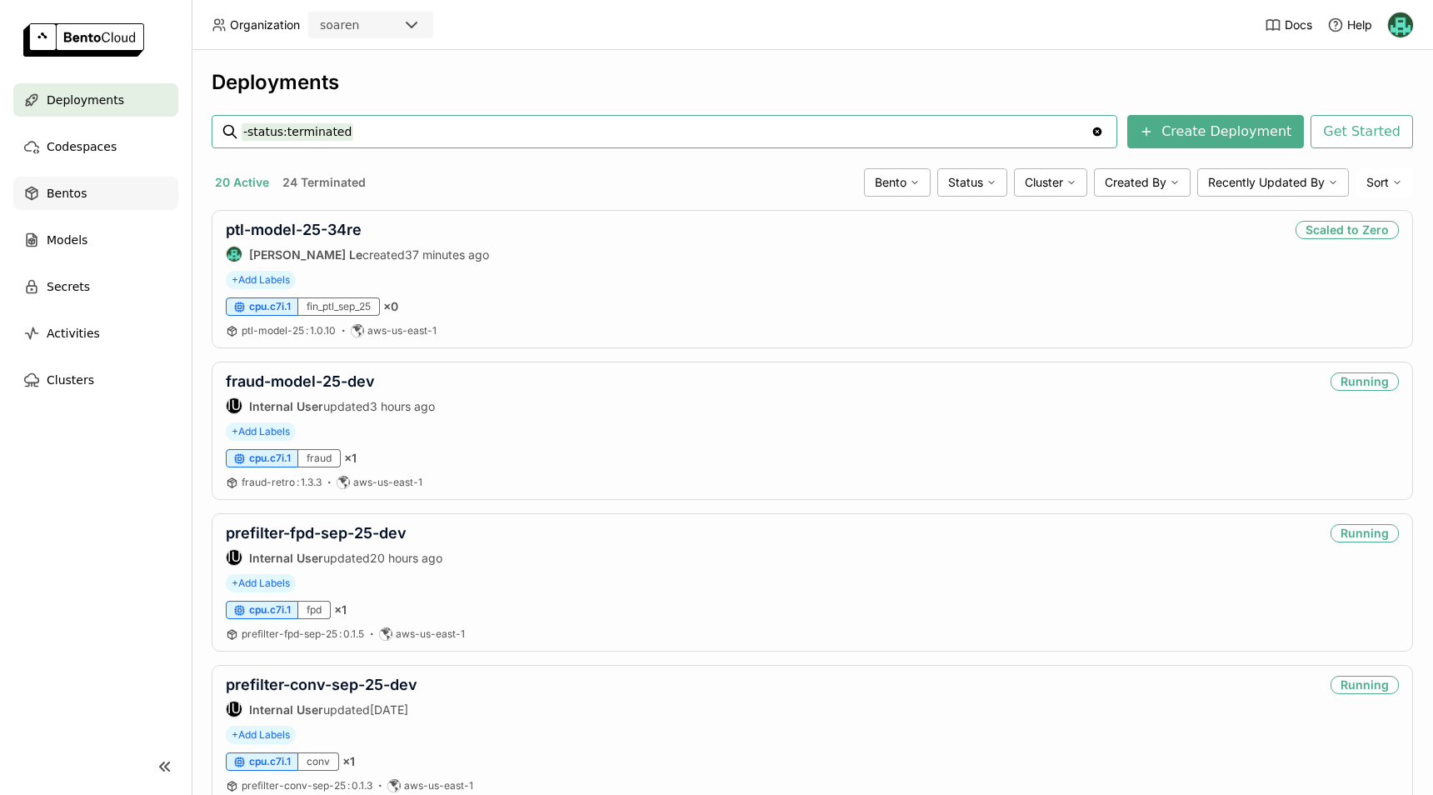
click at [64, 198] on span "Bentos" at bounding box center [67, 193] width 40 height 20
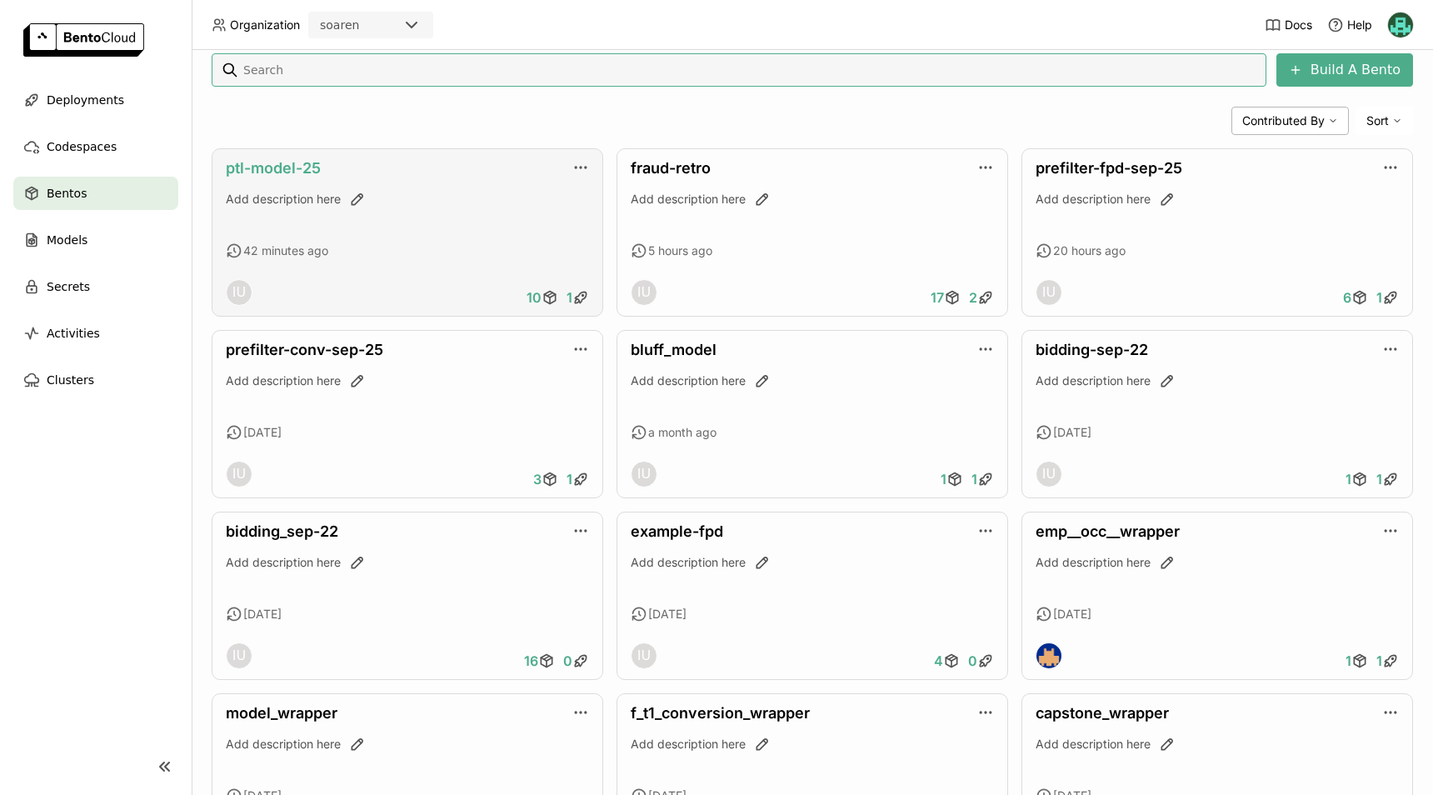
scroll to position [332, 0]
click at [298, 165] on link "ptl-model-25" at bounding box center [273, 166] width 95 height 17
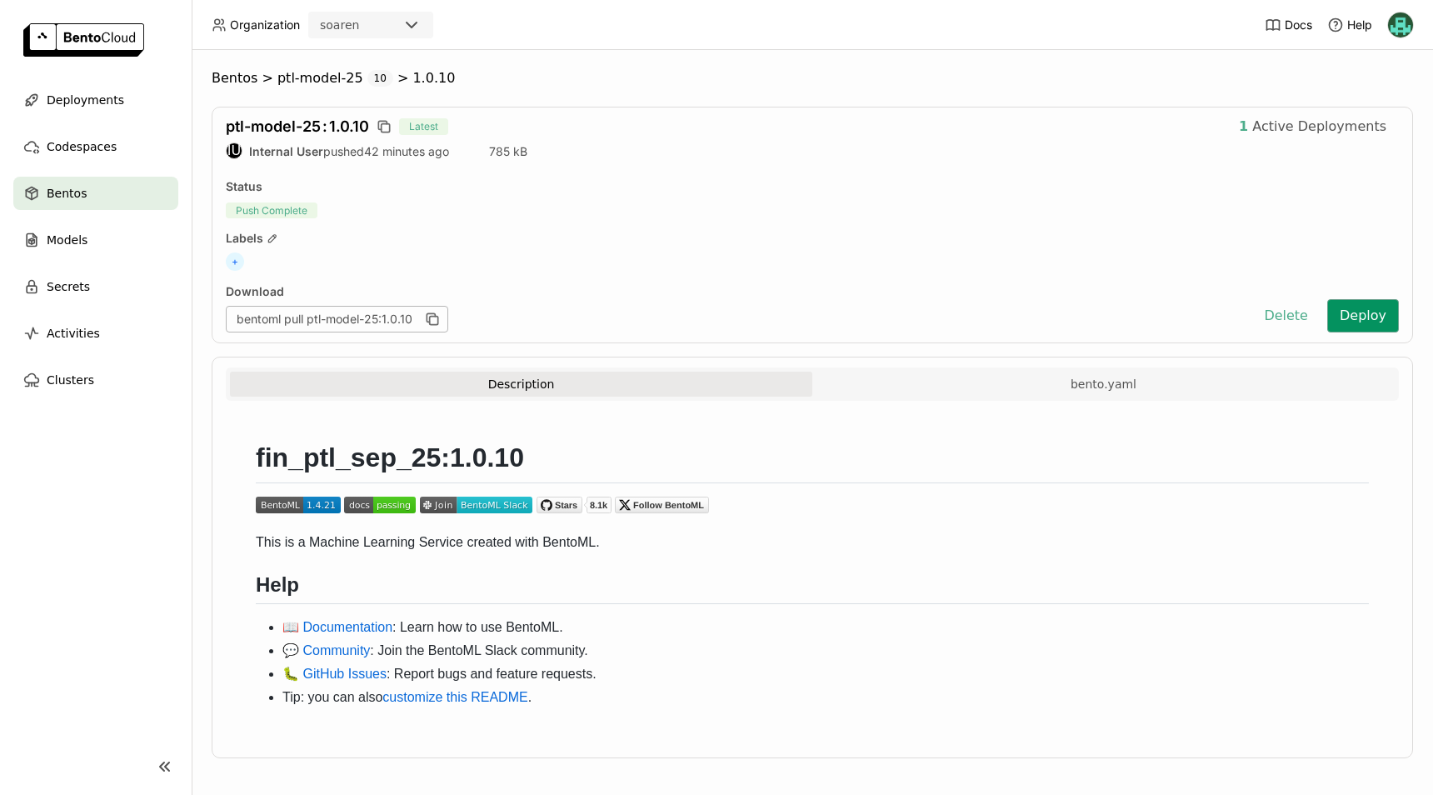
click at [1340, 302] on button "Deploy" at bounding box center [1363, 315] width 72 height 33
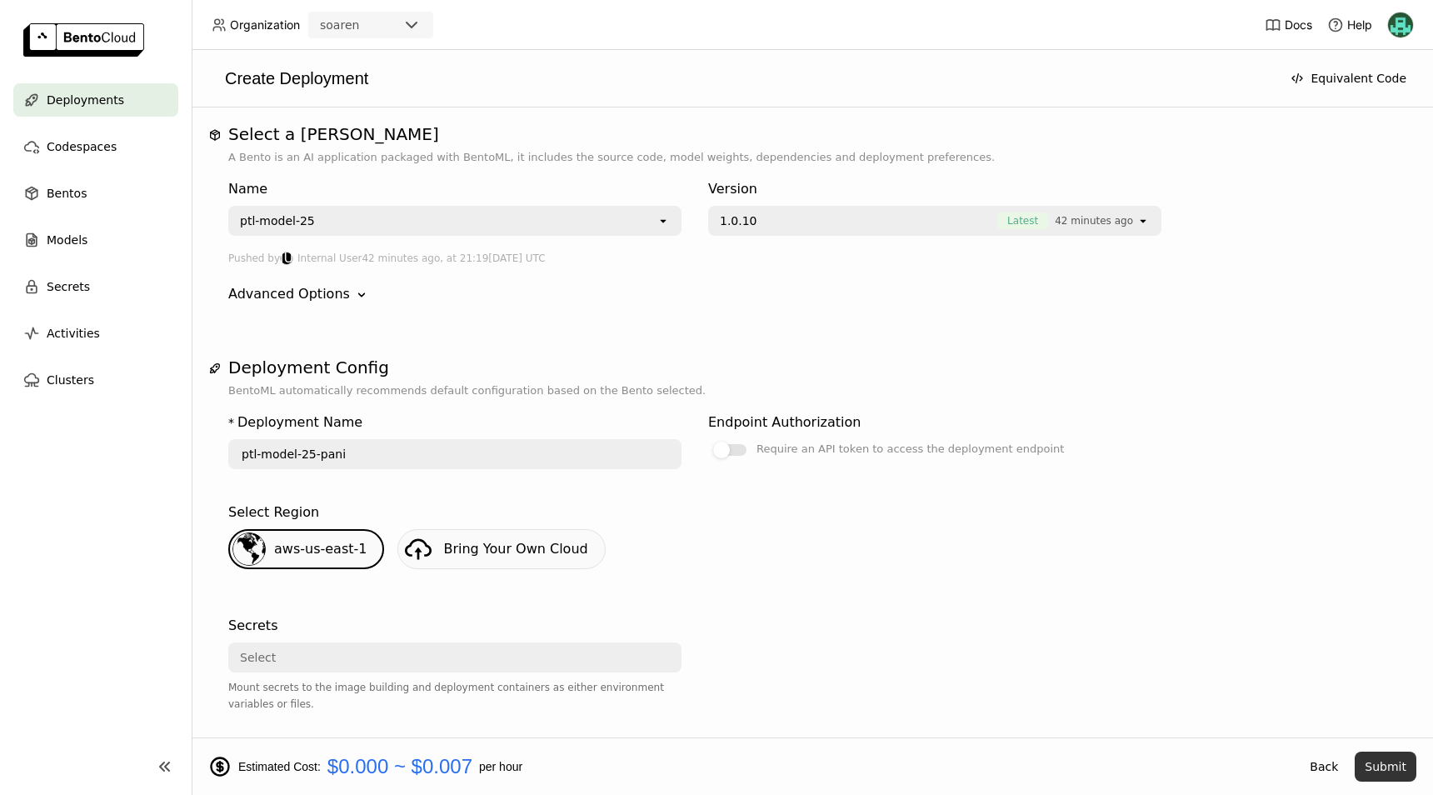
click at [1396, 762] on button "Submit" at bounding box center [1386, 767] width 62 height 30
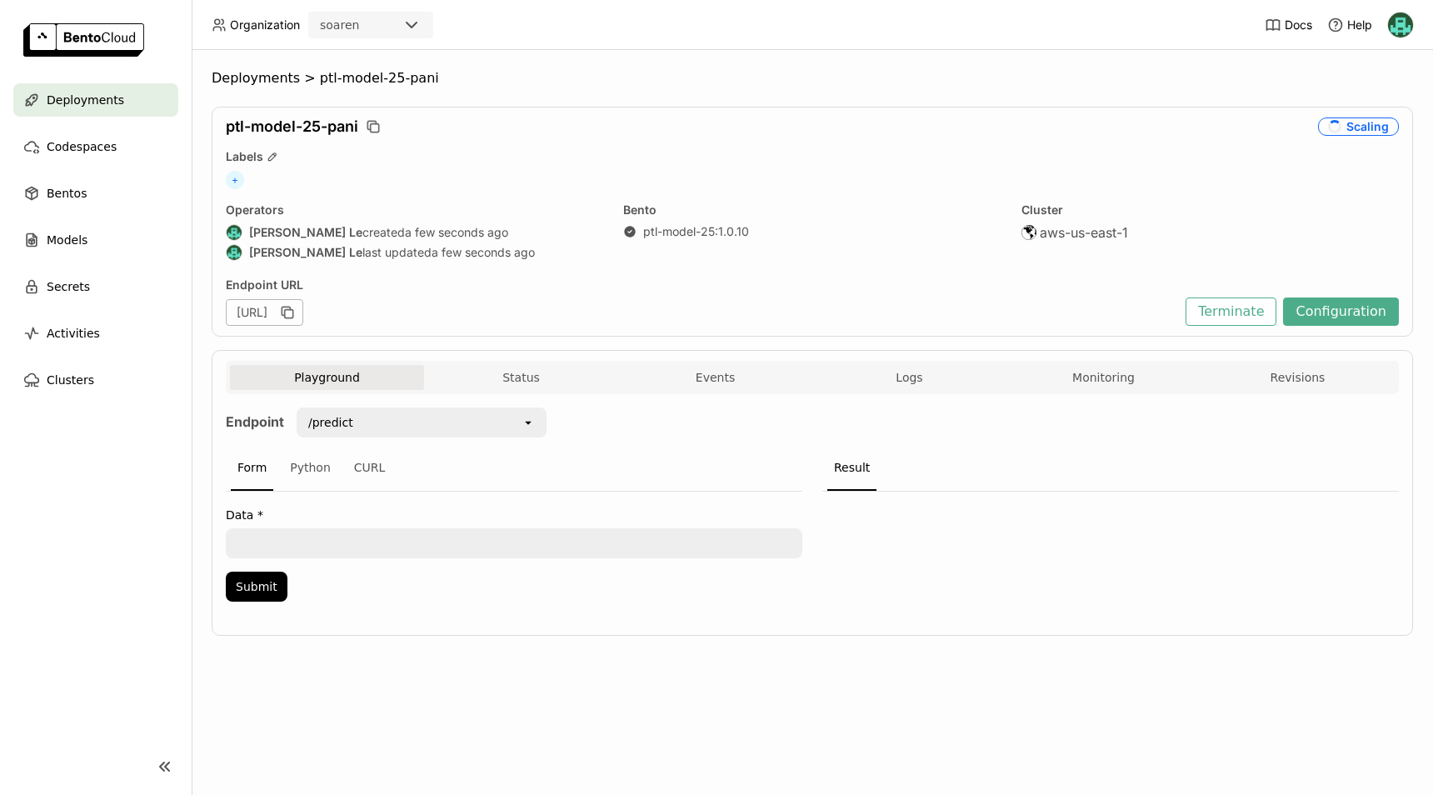
click at [103, 100] on span "Deployments" at bounding box center [85, 100] width 77 height 20
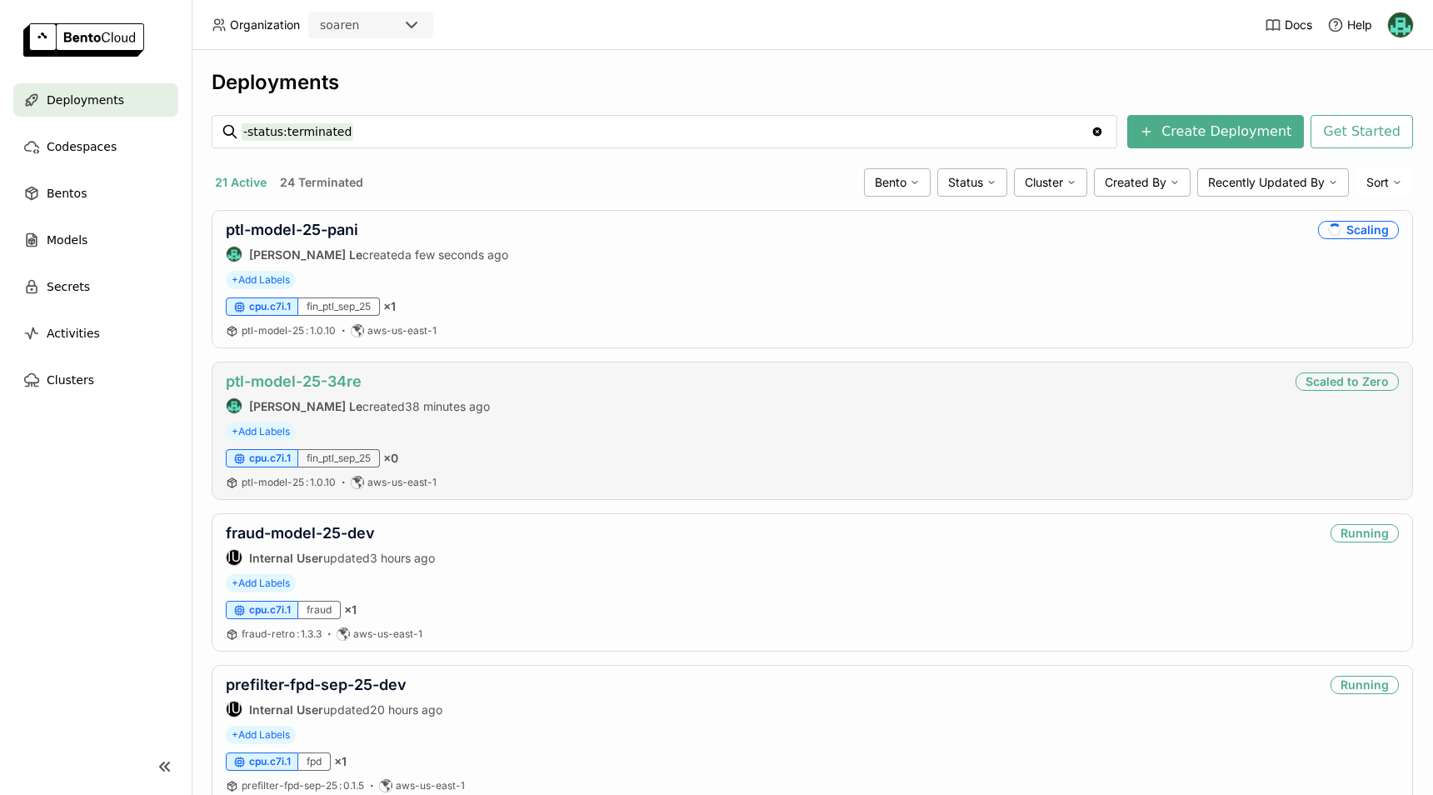
click at [333, 382] on link "ptl-model-25-34re" at bounding box center [294, 380] width 136 height 17
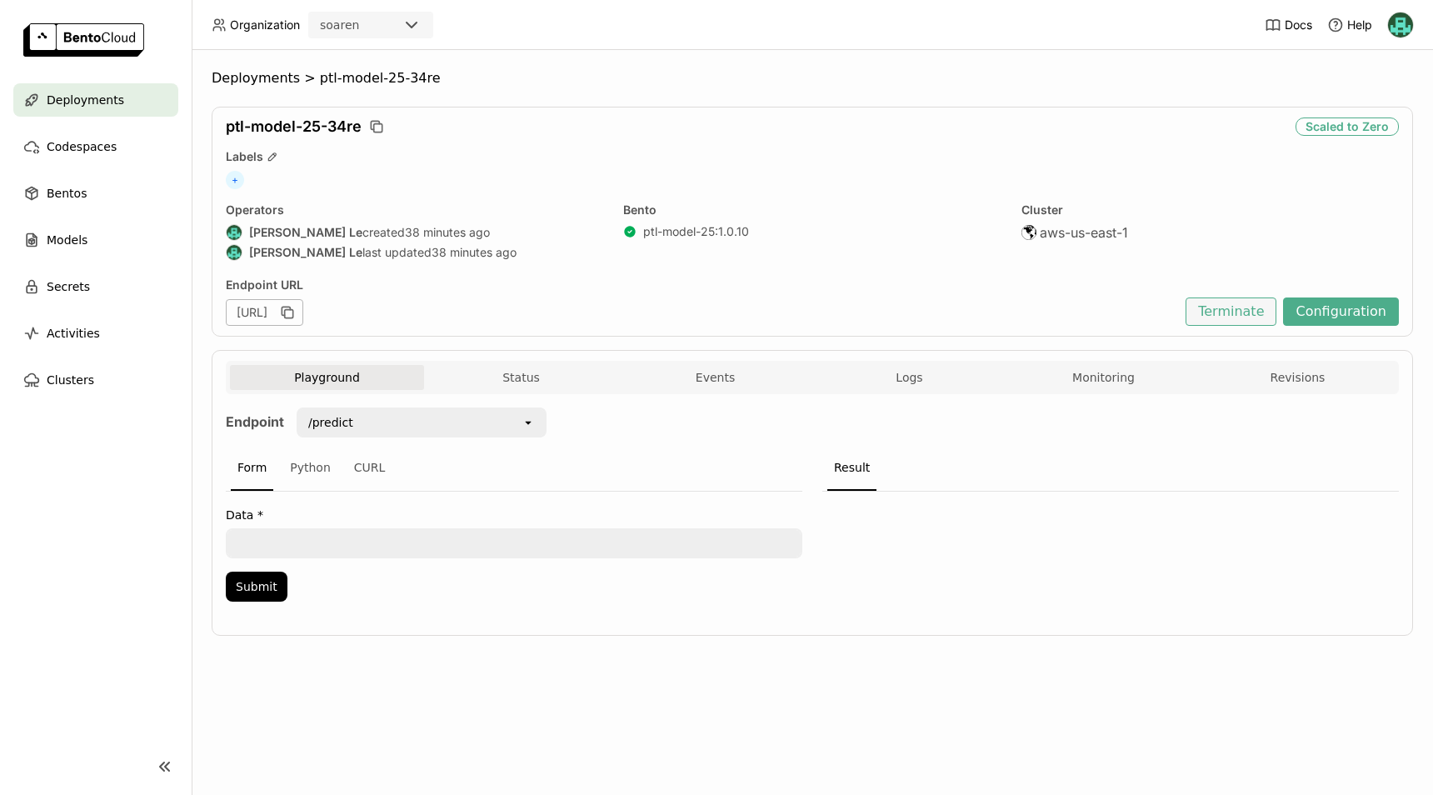
click at [1234, 313] on button "Terminate" at bounding box center [1231, 311] width 91 height 28
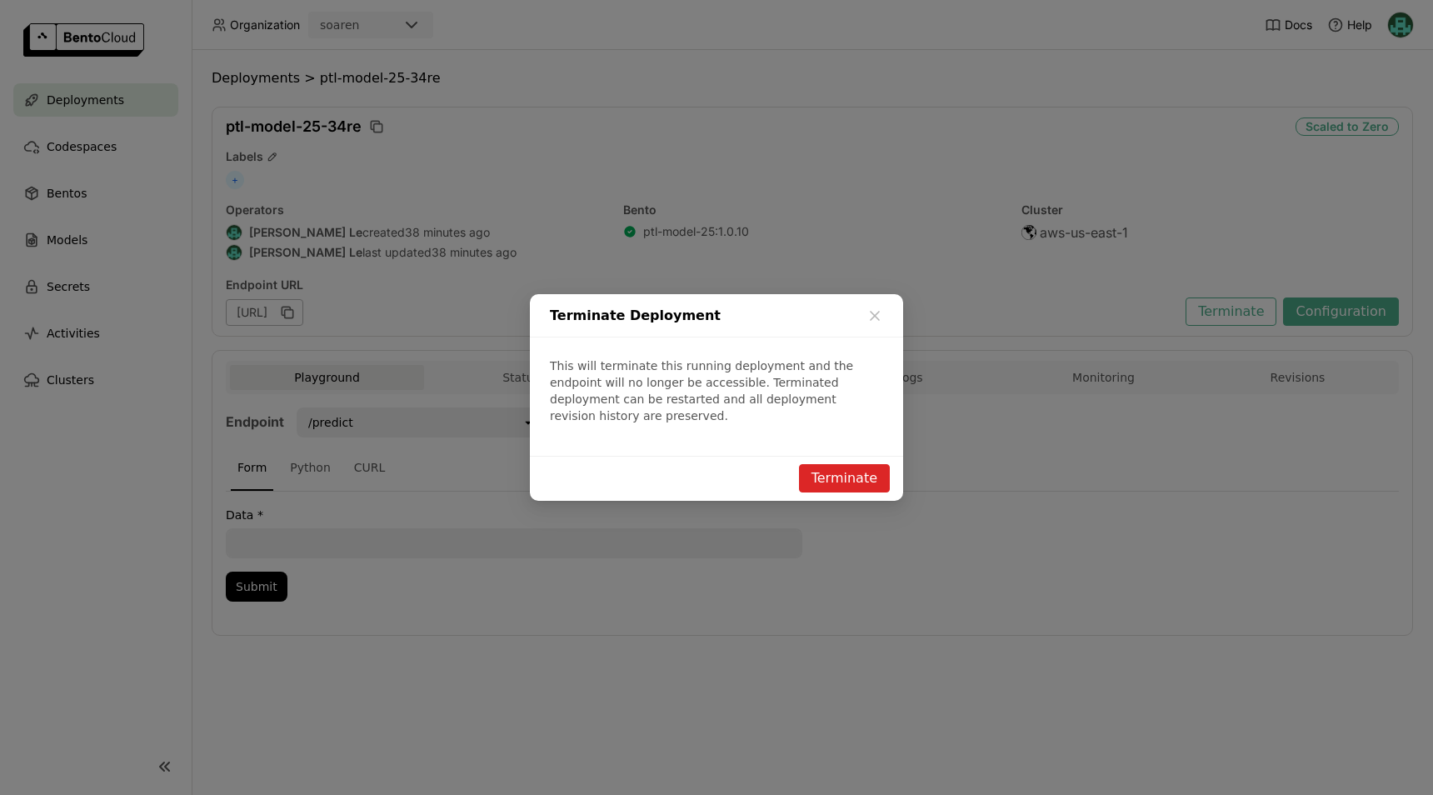
click at [847, 467] on button "Terminate" at bounding box center [844, 478] width 91 height 28
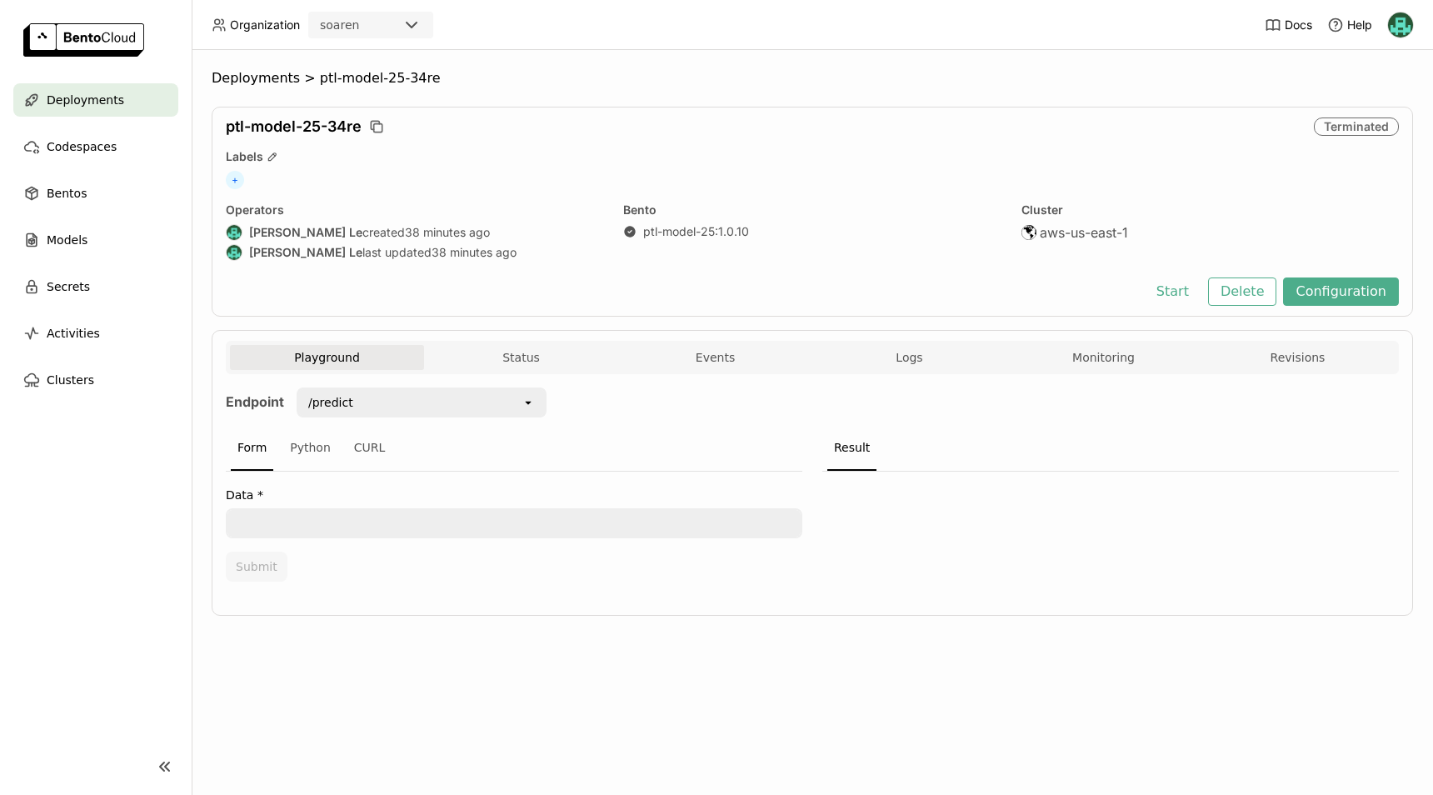
click at [97, 106] on span "Deployments" at bounding box center [85, 100] width 77 height 20
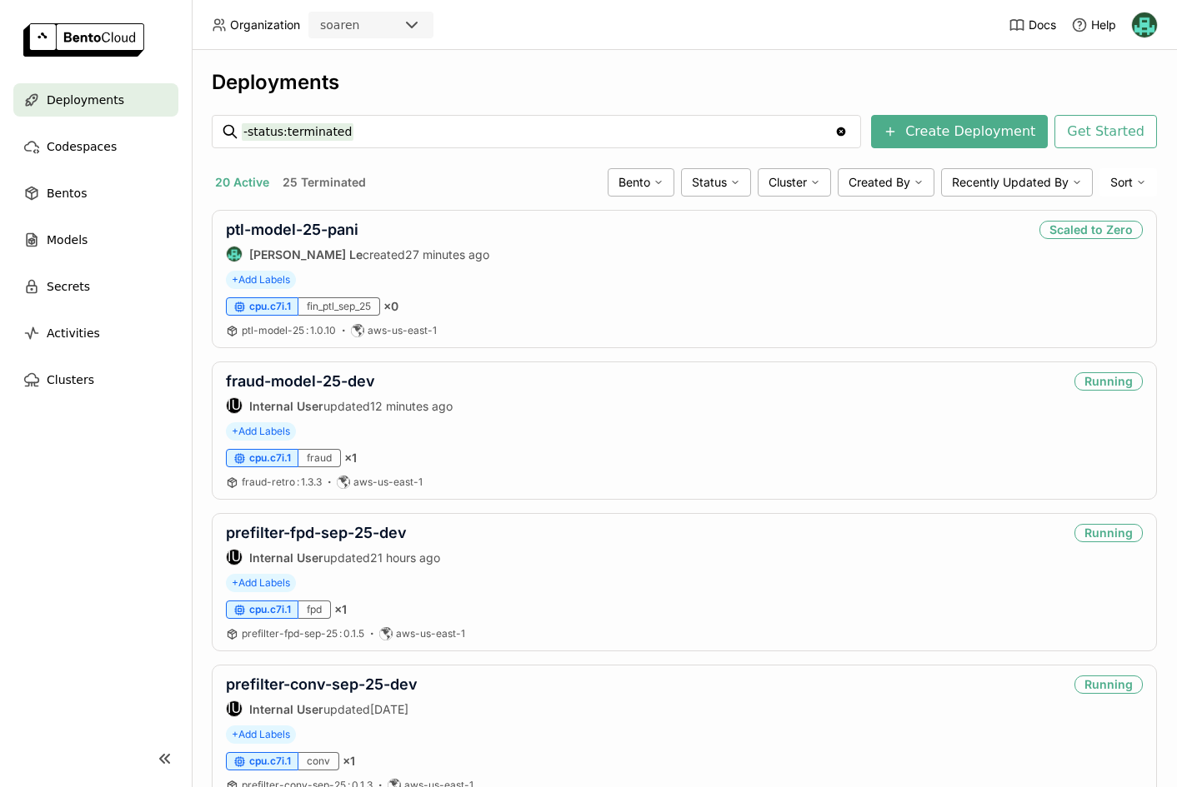
click at [76, 104] on span "Deployments" at bounding box center [85, 100] width 77 height 20
click at [452, 124] on input "-status:terminated" at bounding box center [538, 131] width 592 height 27
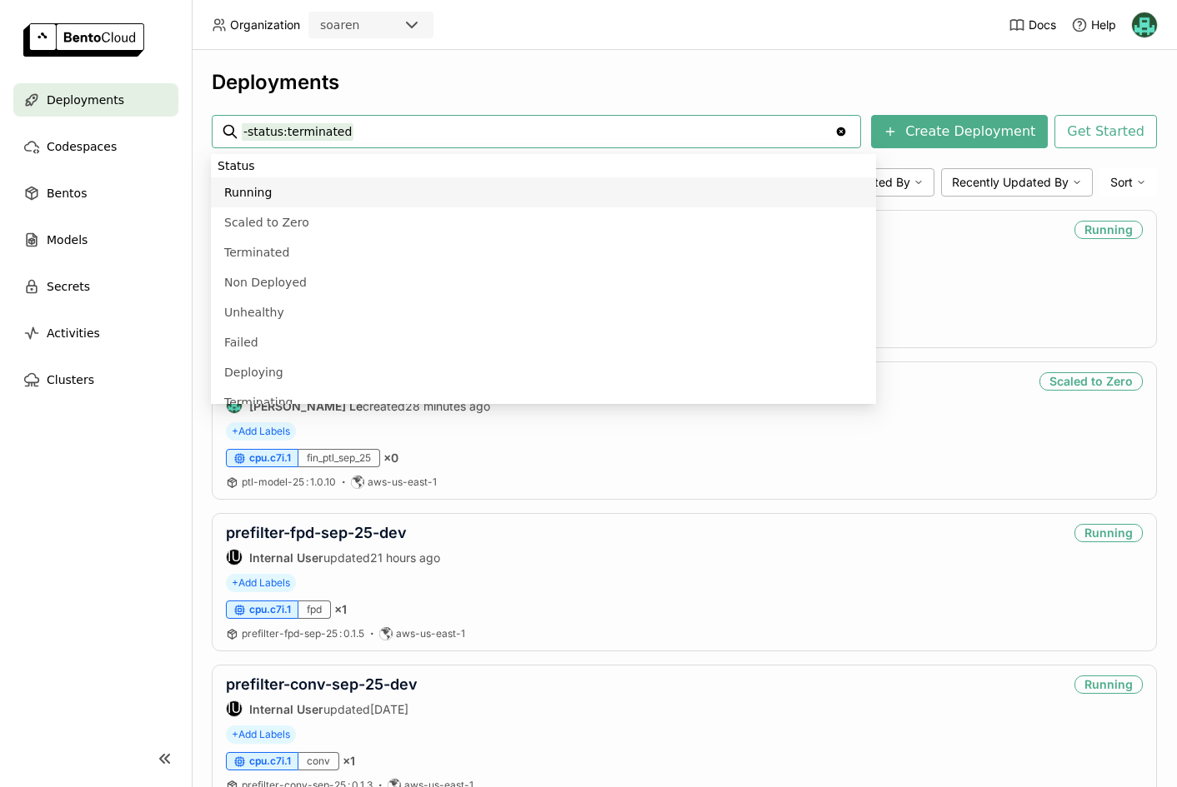
click at [452, 124] on input "-status:terminated" at bounding box center [538, 131] width 592 height 27
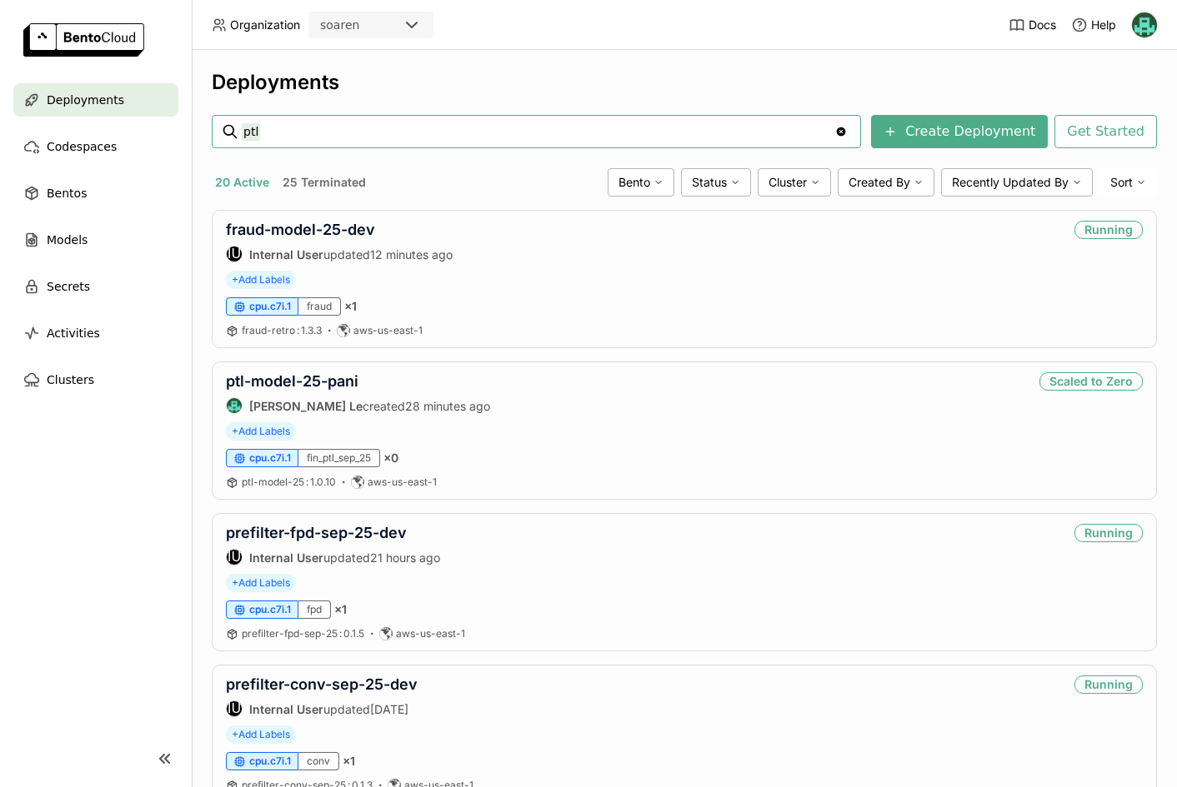
type input "ptl"
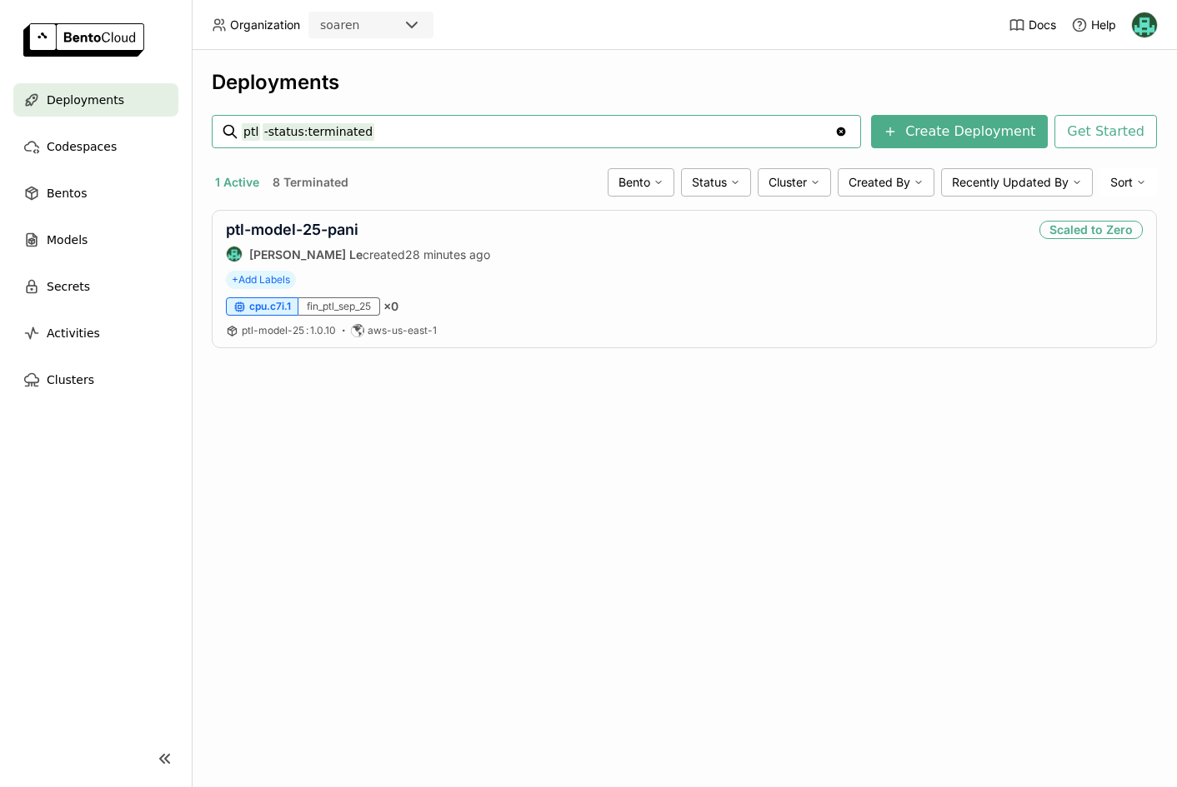
click at [371, 491] on div "Deployments ptl -status:terminated ptl -status:terminated Clear value Create De…" at bounding box center [684, 418] width 985 height 737
click at [405, 137] on input "ptl -status:terminated" at bounding box center [538, 131] width 592 height 27
click at [107, 101] on span "Deployments" at bounding box center [85, 100] width 77 height 20
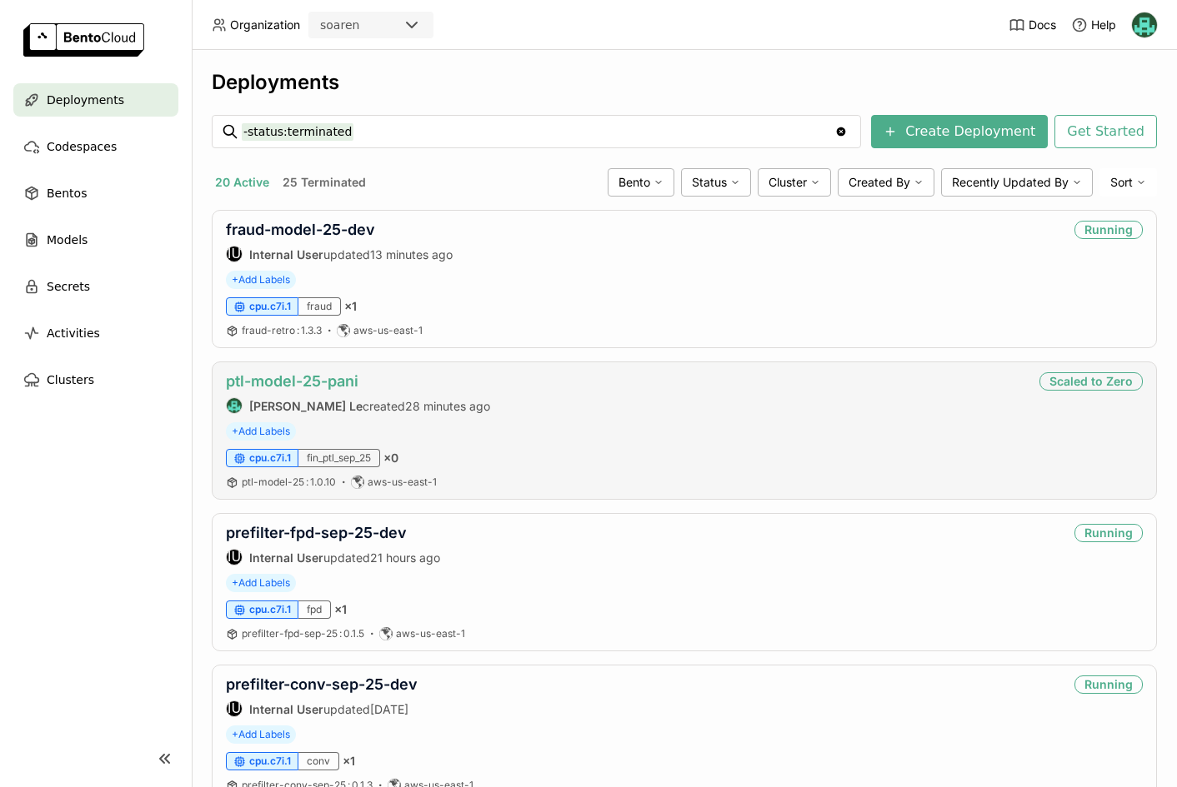
click at [348, 378] on link "ptl-model-25-pani" at bounding box center [292, 380] width 132 height 17
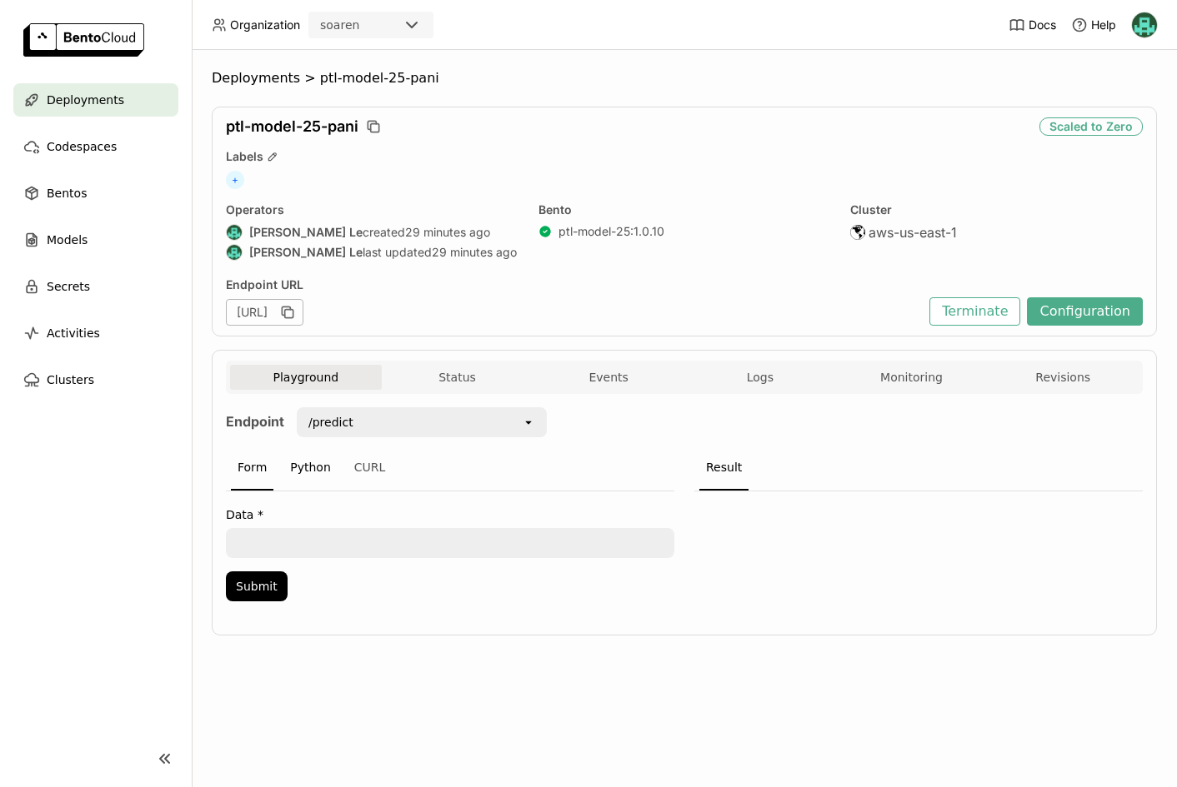
click at [307, 469] on div "Python" at bounding box center [310, 468] width 54 height 45
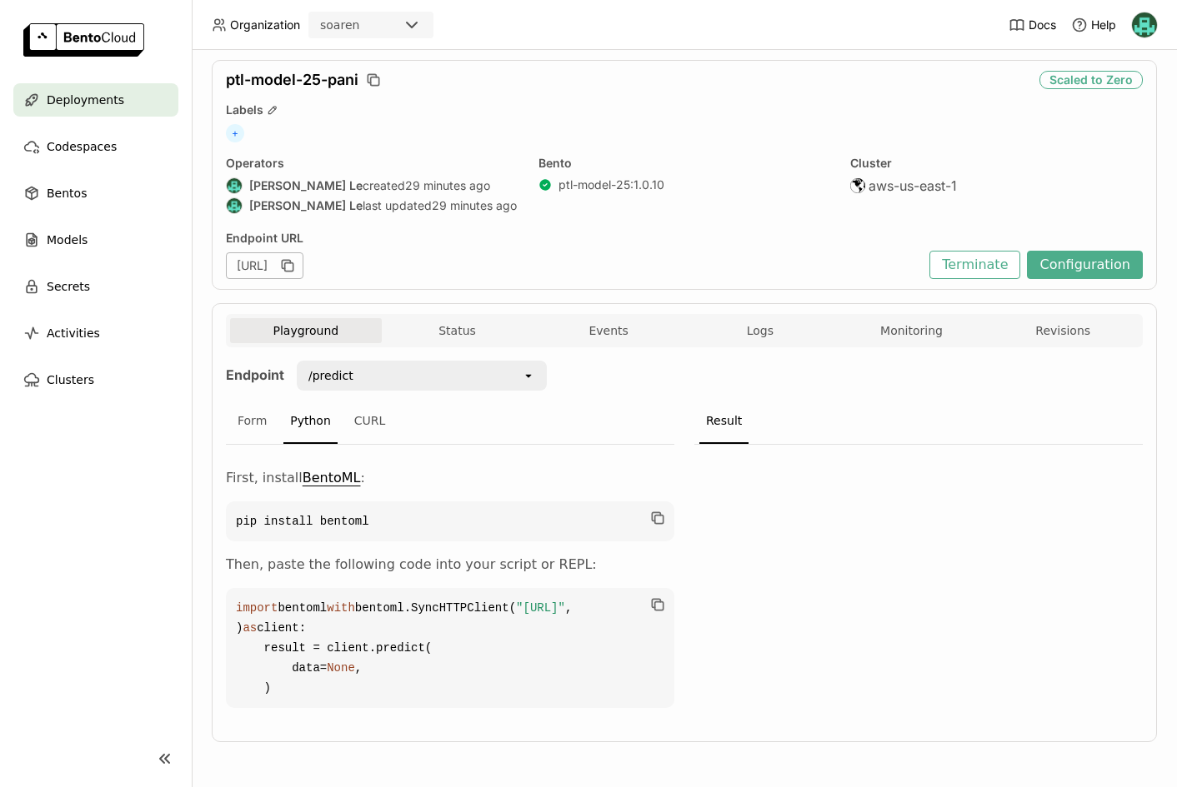
scroll to position [104, 0]
click at [516, 611] on span ""[URL]"" at bounding box center [540, 608] width 49 height 13
click at [516, 609] on span ""[URL]"" at bounding box center [540, 608] width 49 height 13
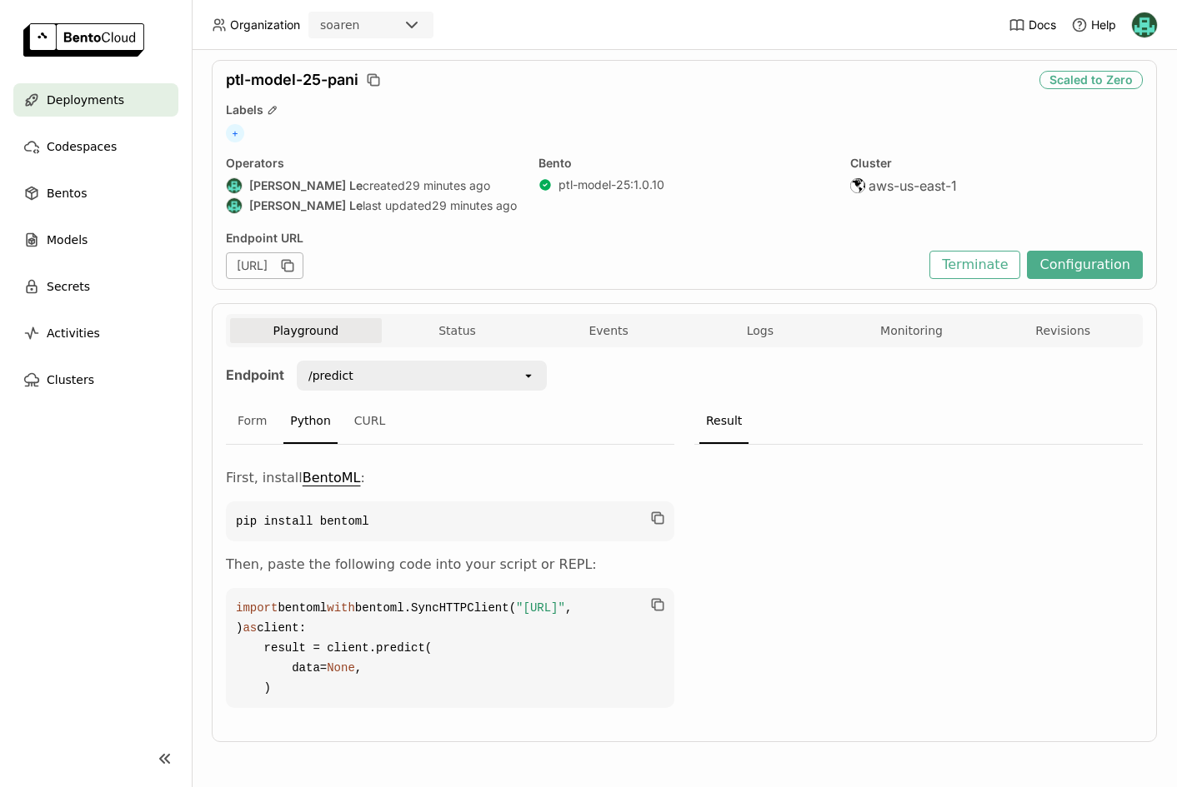
click at [516, 609] on span ""[URL]"" at bounding box center [540, 608] width 49 height 13
click at [1066, 581] on div at bounding box center [918, 581] width 448 height 273
click at [758, 323] on span "Logs" at bounding box center [760, 330] width 27 height 15
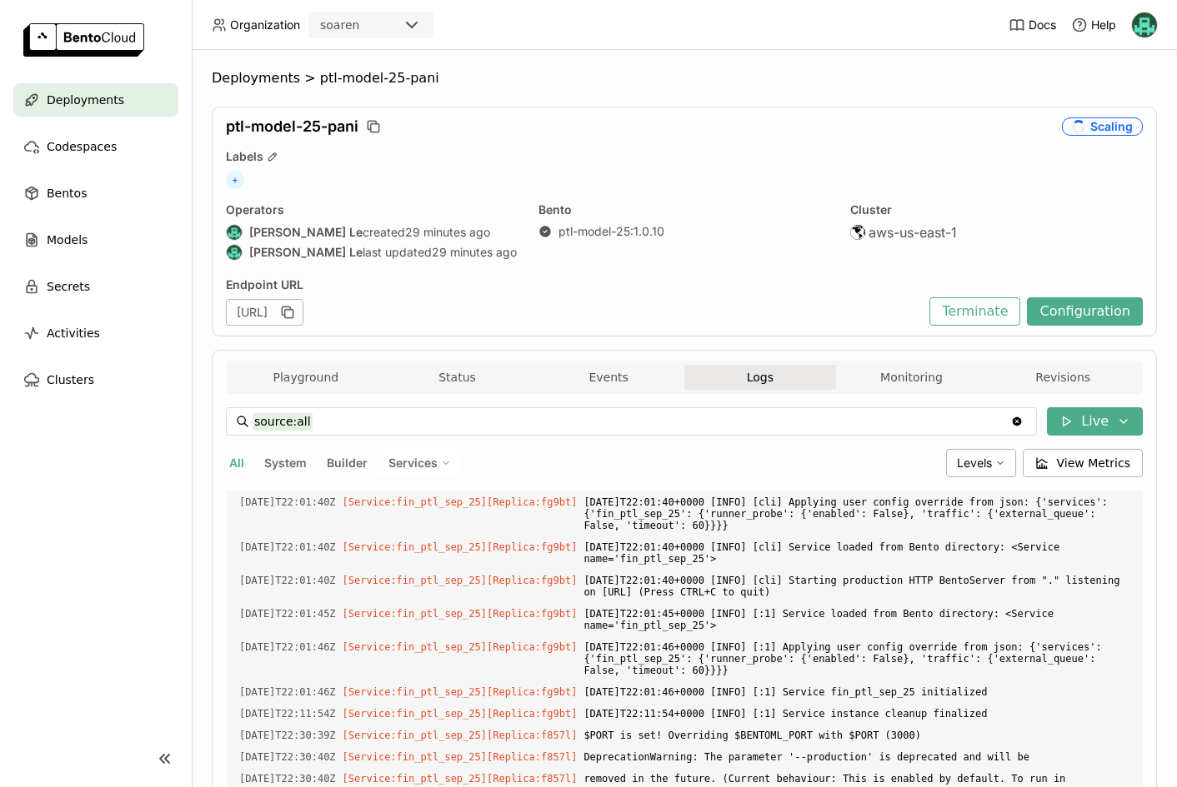
scroll to position [5552, 0]
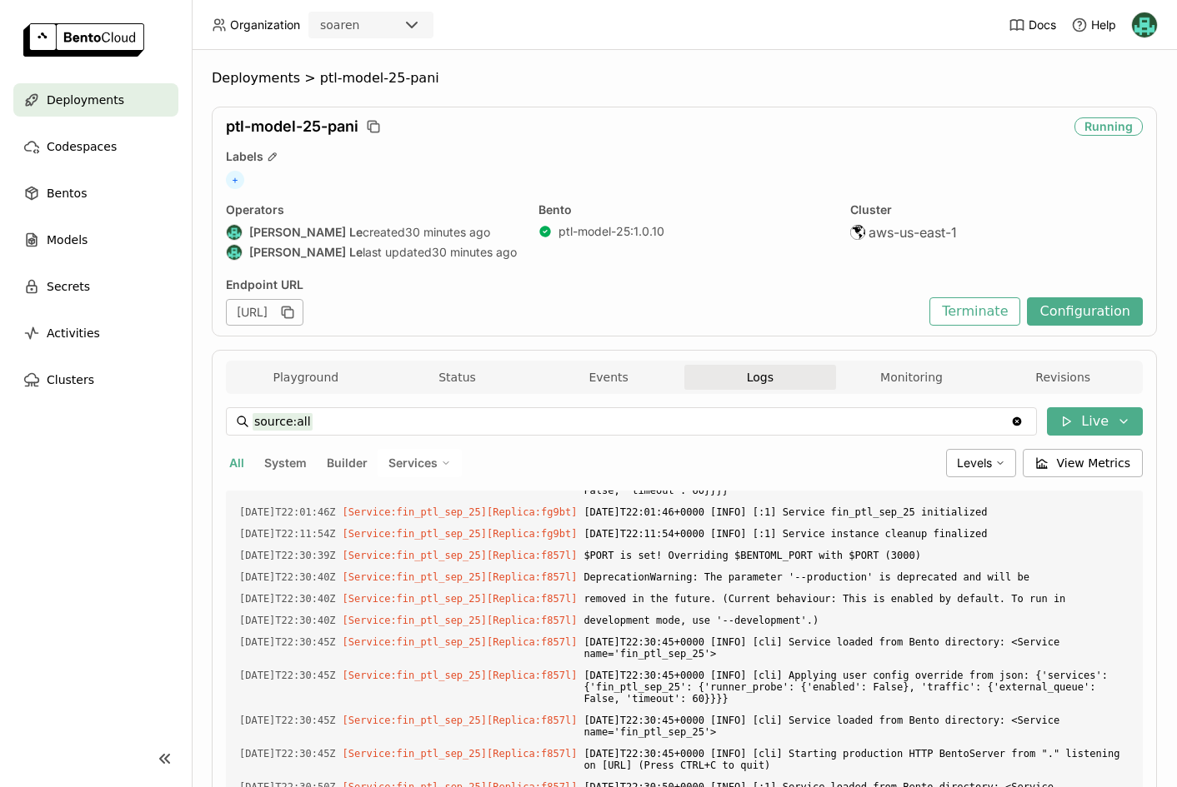
click at [340, 131] on span "ptl-model-25-pani" at bounding box center [292, 126] width 132 height 18
click at [439, 81] on ol "Deployments > ptl-model-25-pani" at bounding box center [684, 78] width 945 height 17
click at [476, 81] on ol "Deployments > ptl-model-25-pani" at bounding box center [684, 78] width 945 height 17
click at [41, 99] on div "Deployments" at bounding box center [95, 99] width 165 height 33
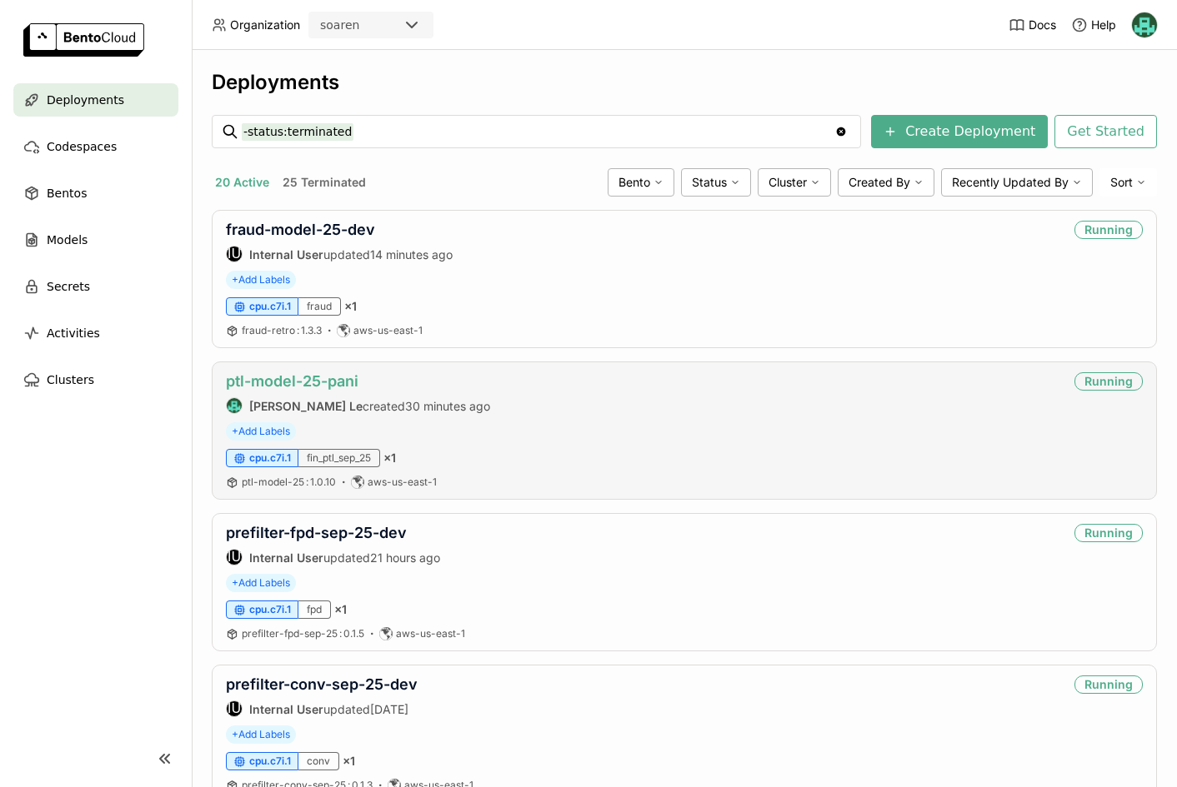
click at [337, 372] on link "ptl-model-25-pani" at bounding box center [292, 380] width 132 height 17
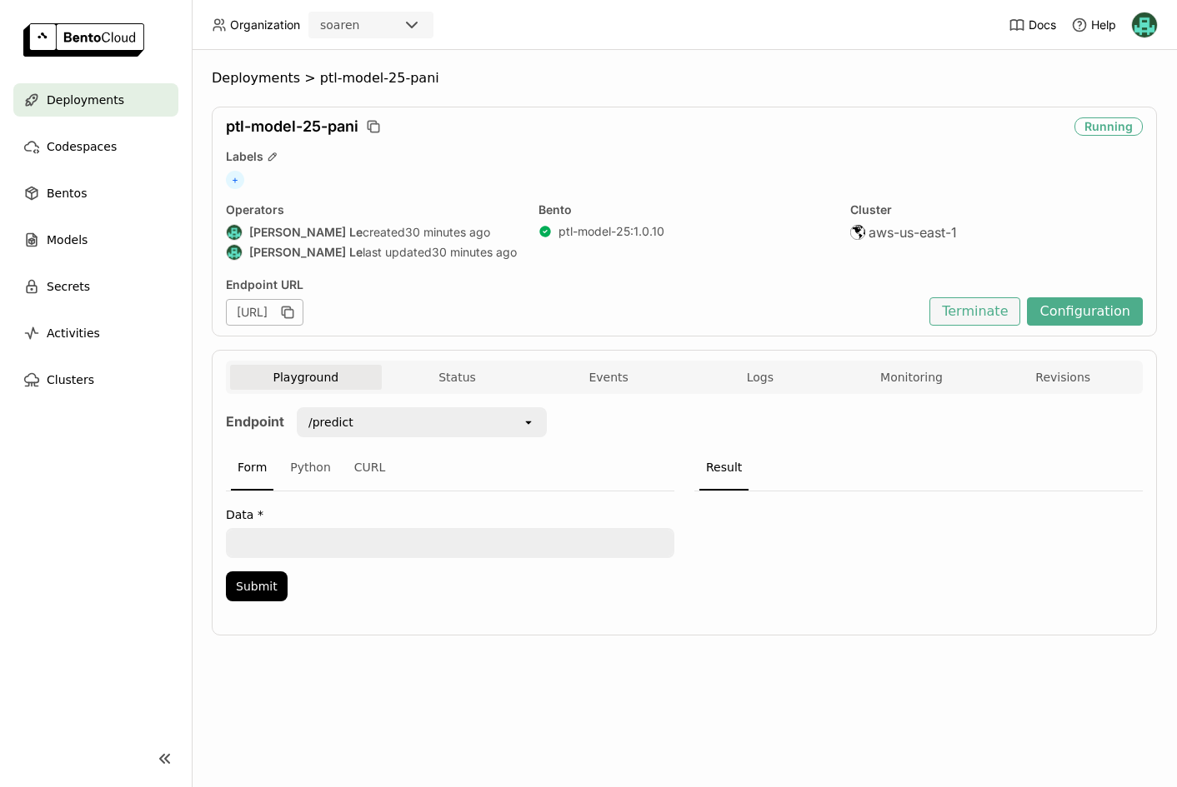
click at [990, 309] on button "Terminate" at bounding box center [974, 311] width 91 height 28
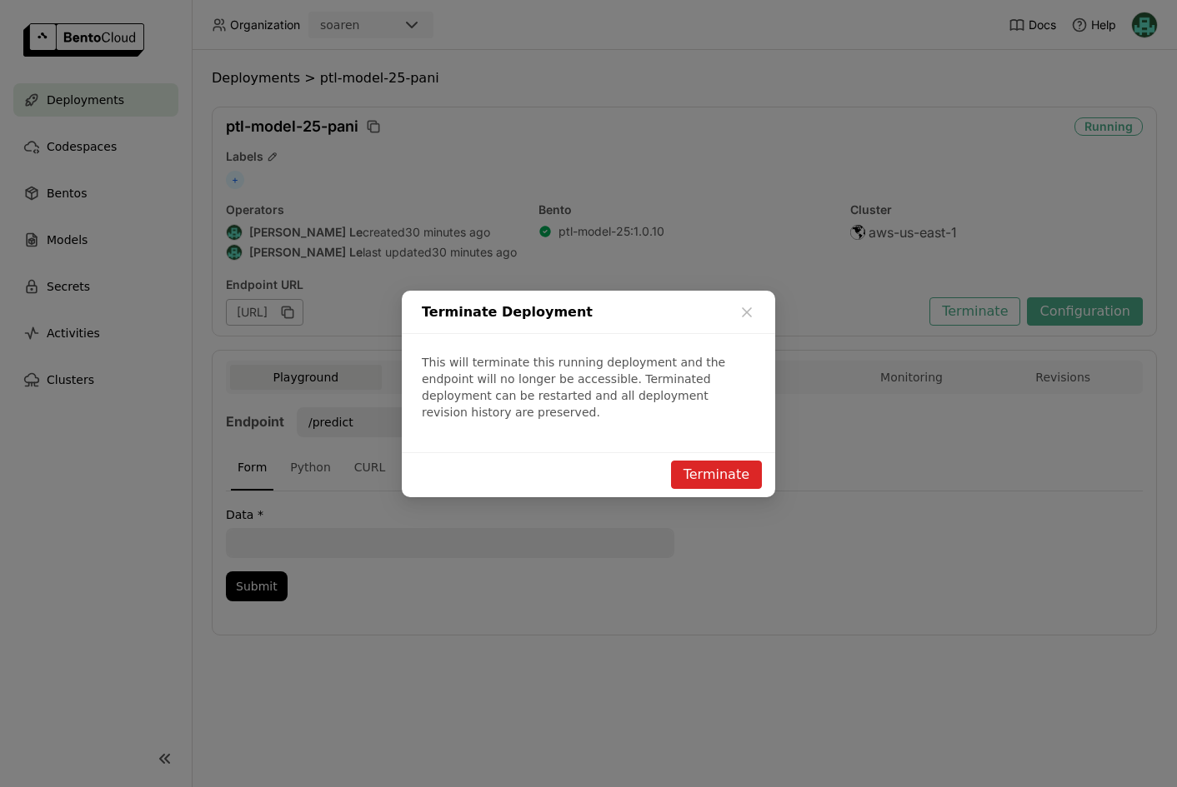
click at [722, 467] on button "Terminate" at bounding box center [716, 475] width 91 height 28
